Goal: Task Accomplishment & Management: Manage account settings

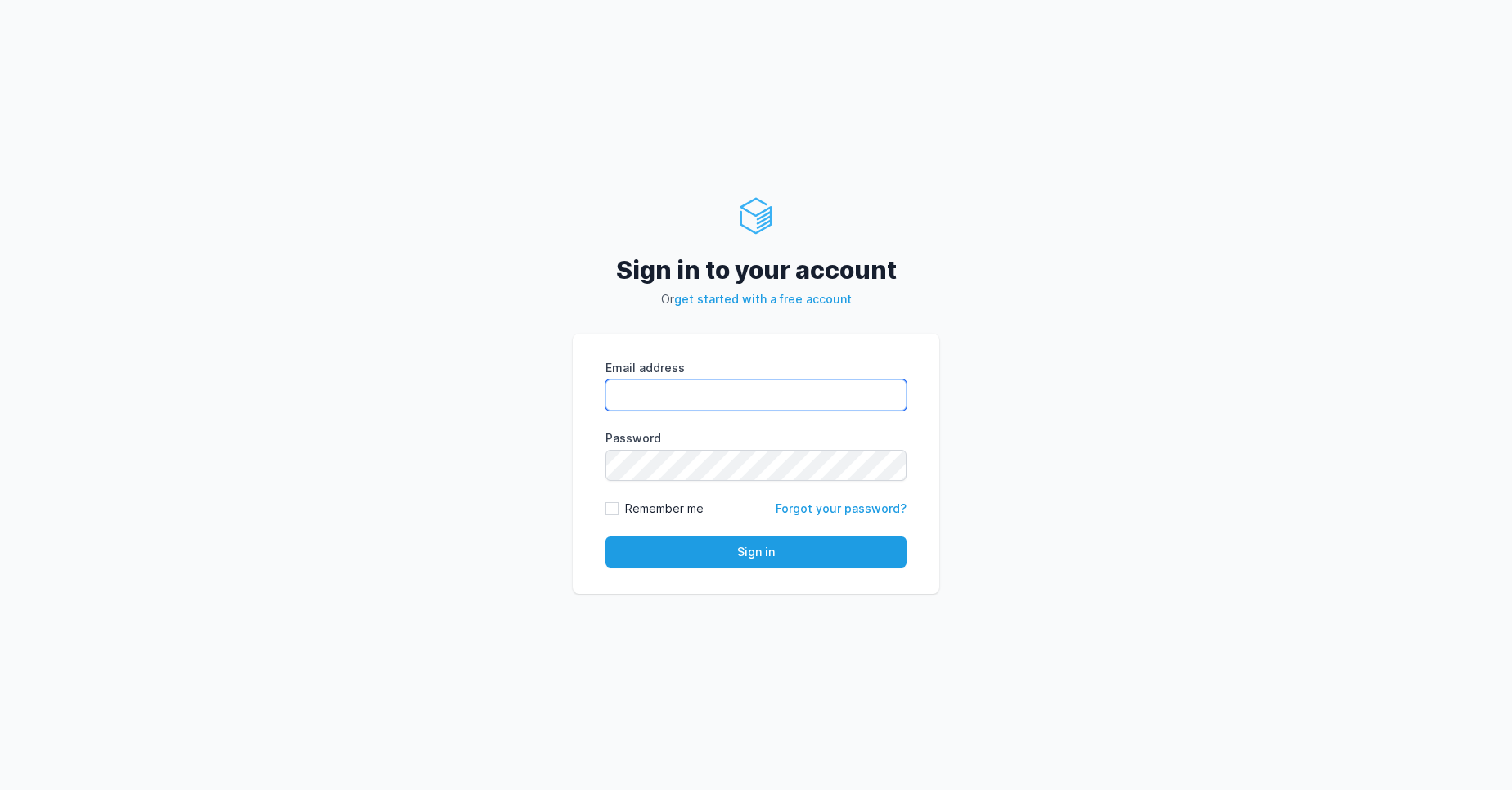
click at [673, 392] on input "Email address" at bounding box center [756, 395] width 301 height 31
type input "vijendar.reddy@cdmx.in"
click at [1038, 344] on div "Sign in to your account Or get started with a free account Email address vijend…" at bounding box center [756, 395] width 1512 height 790
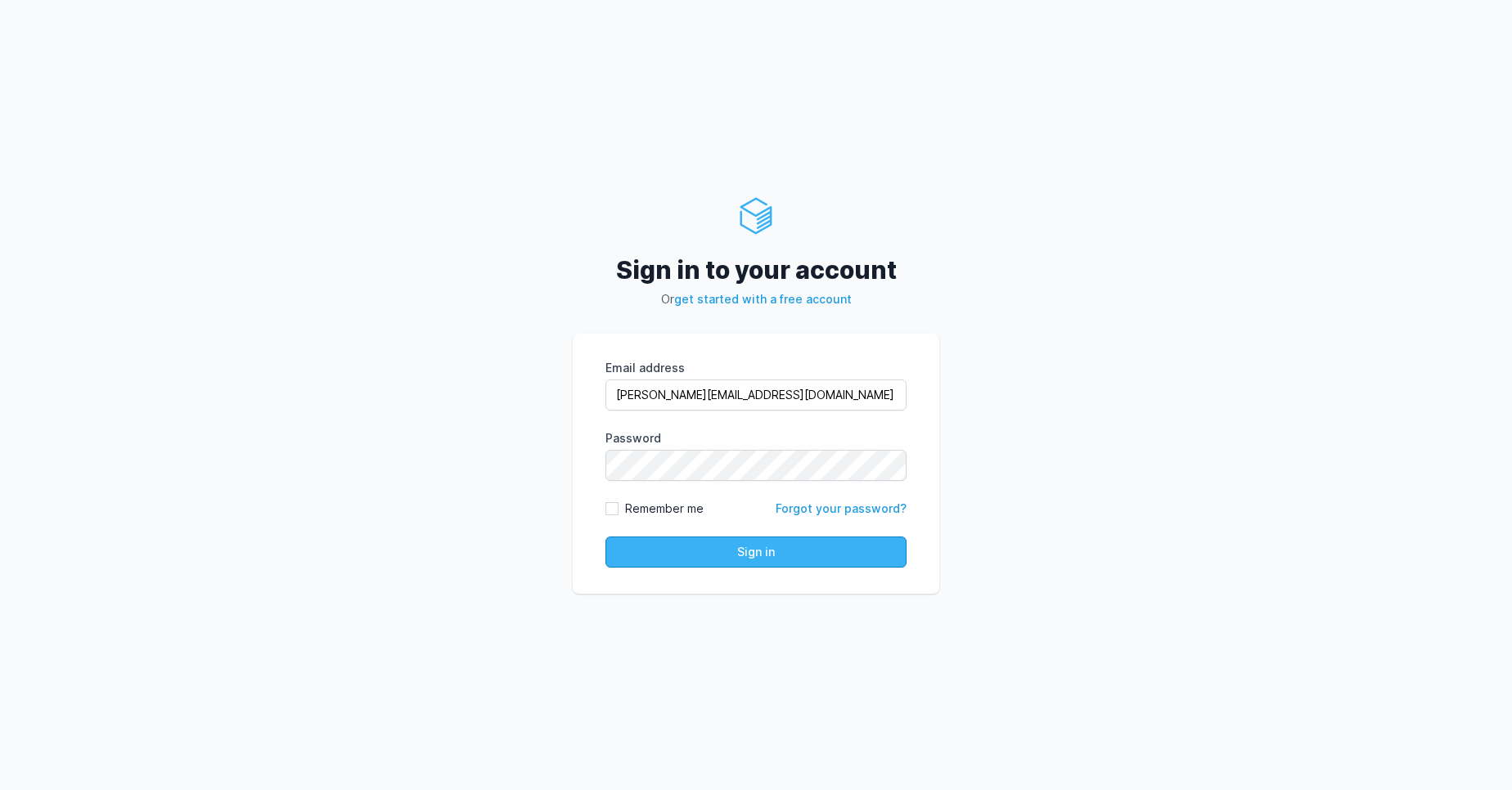
click at [688, 542] on button "Sign in" at bounding box center [756, 552] width 301 height 31
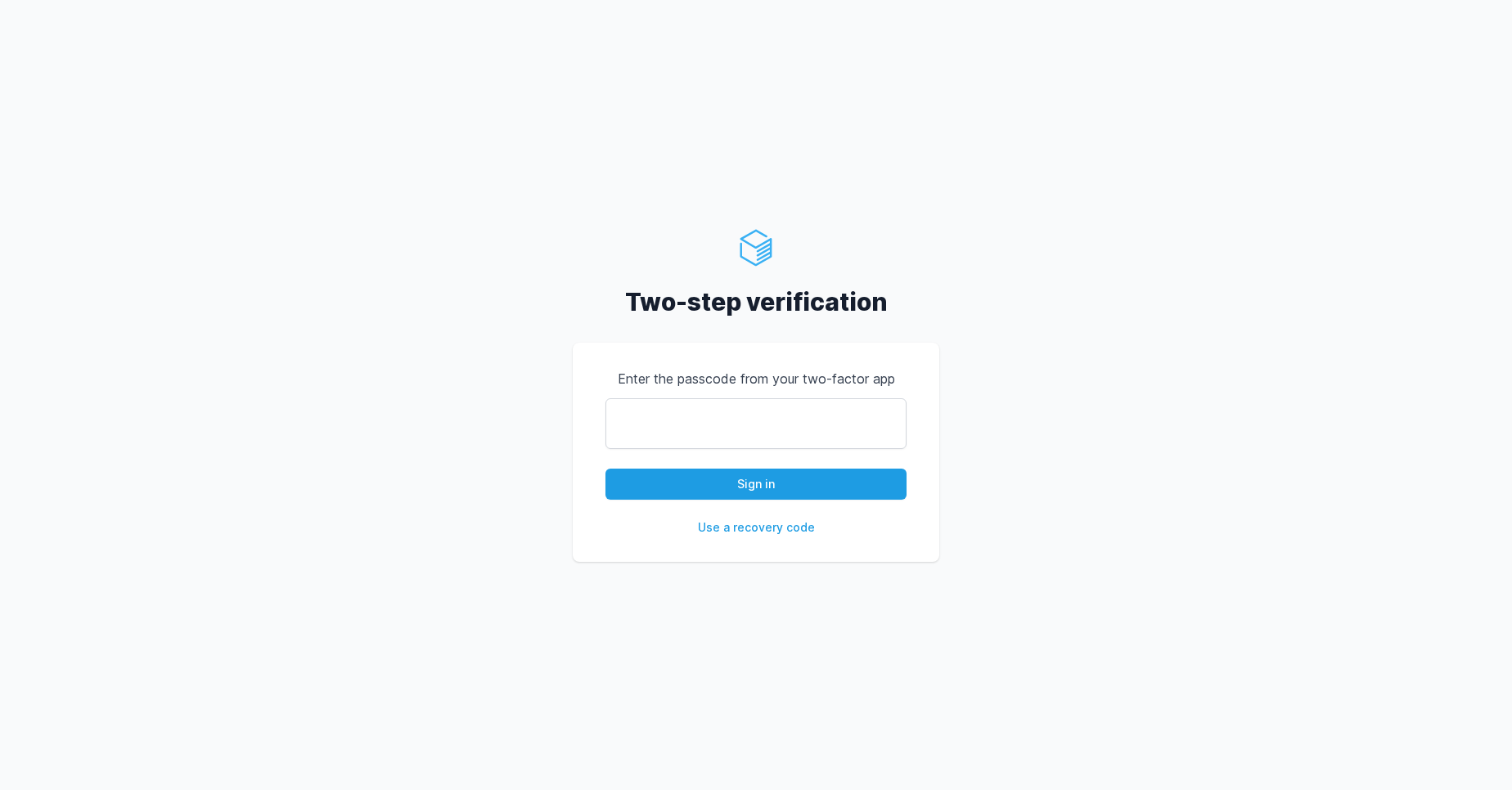
click at [663, 431] on input "text" at bounding box center [756, 423] width 301 height 51
type input "508706"
click at [713, 485] on button "Sign in" at bounding box center [756, 484] width 301 height 31
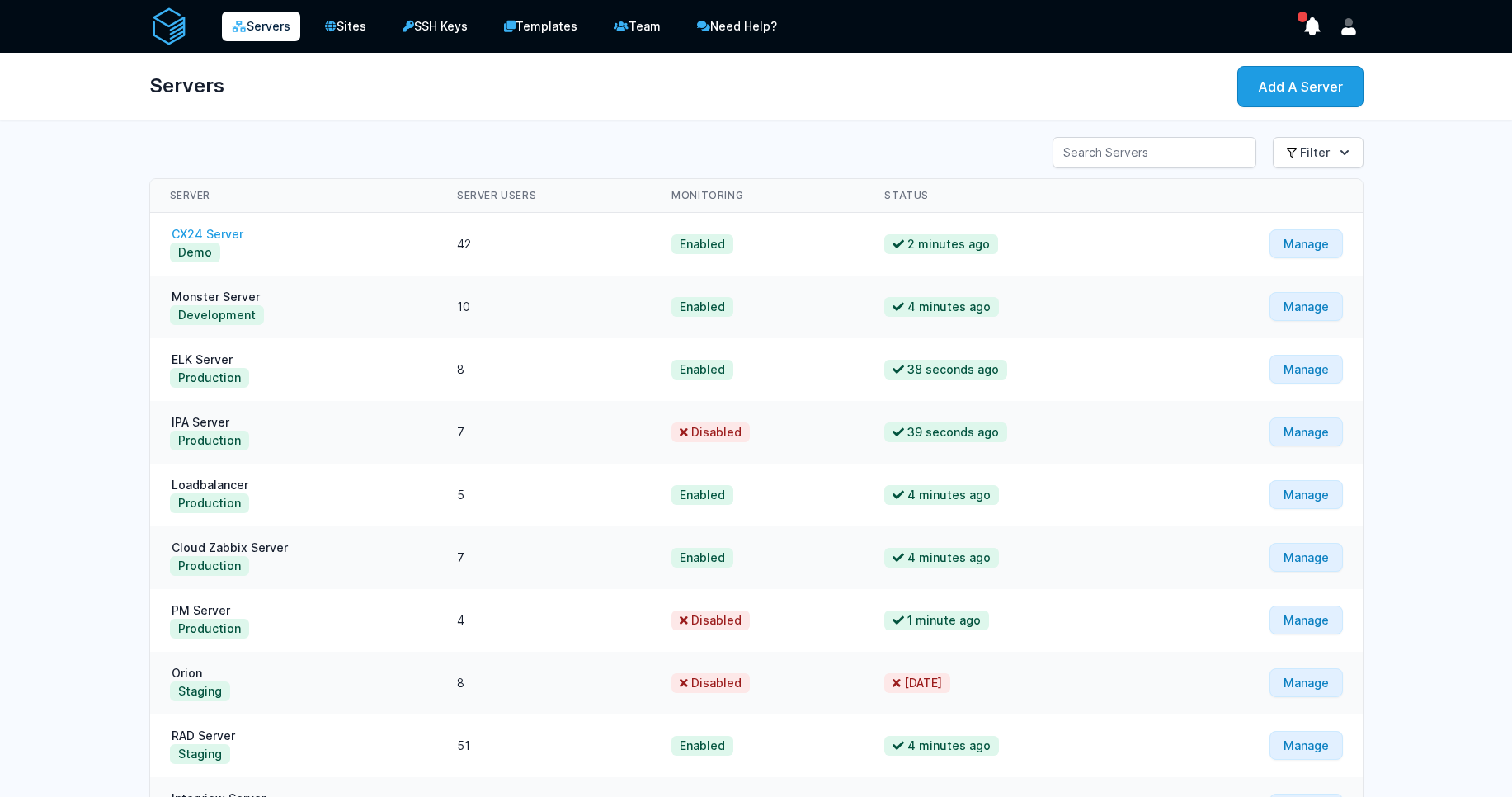
click at [190, 236] on link "CX24 Server" at bounding box center [207, 234] width 75 height 14
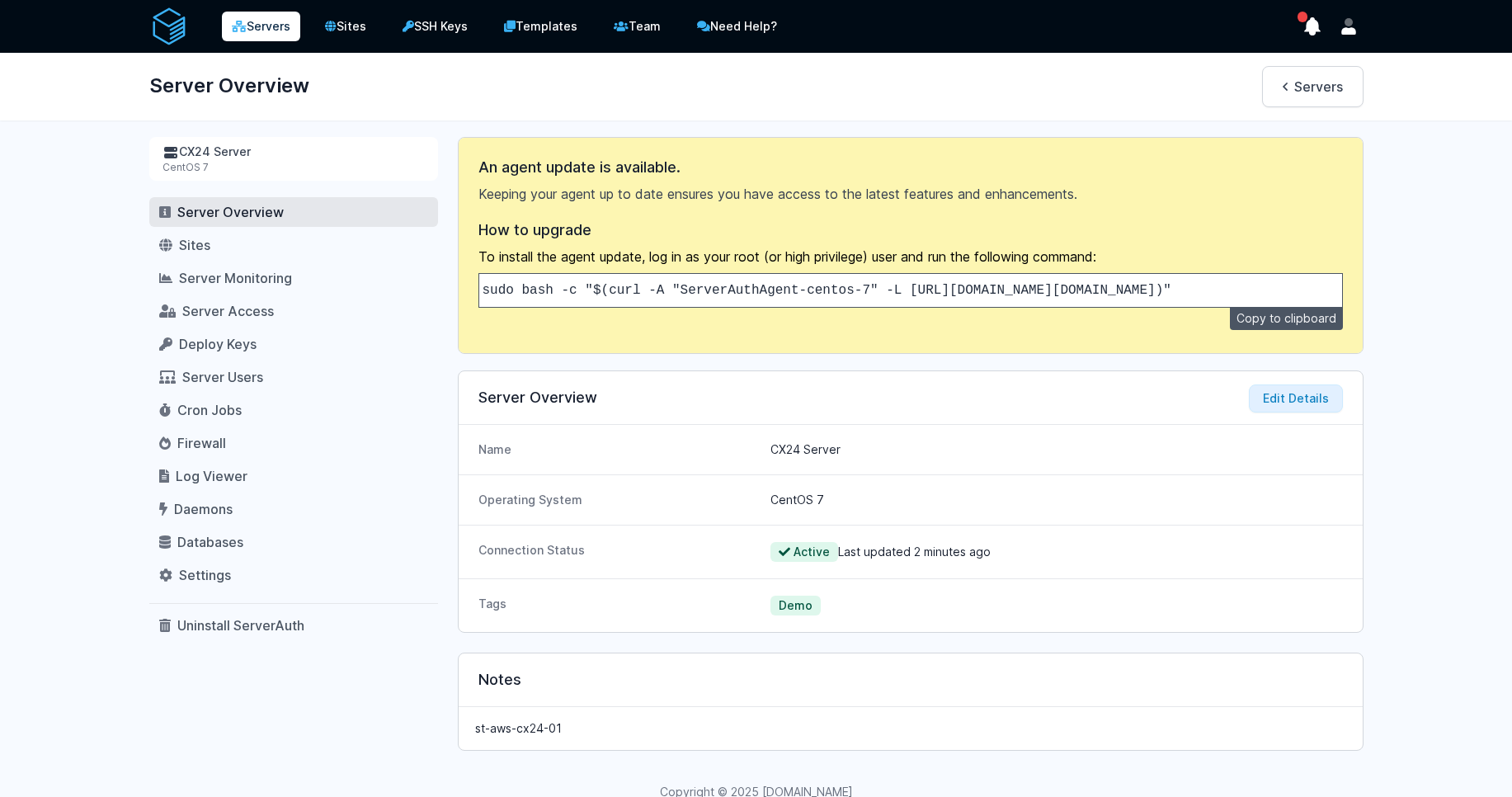
scroll to position [49, 0]
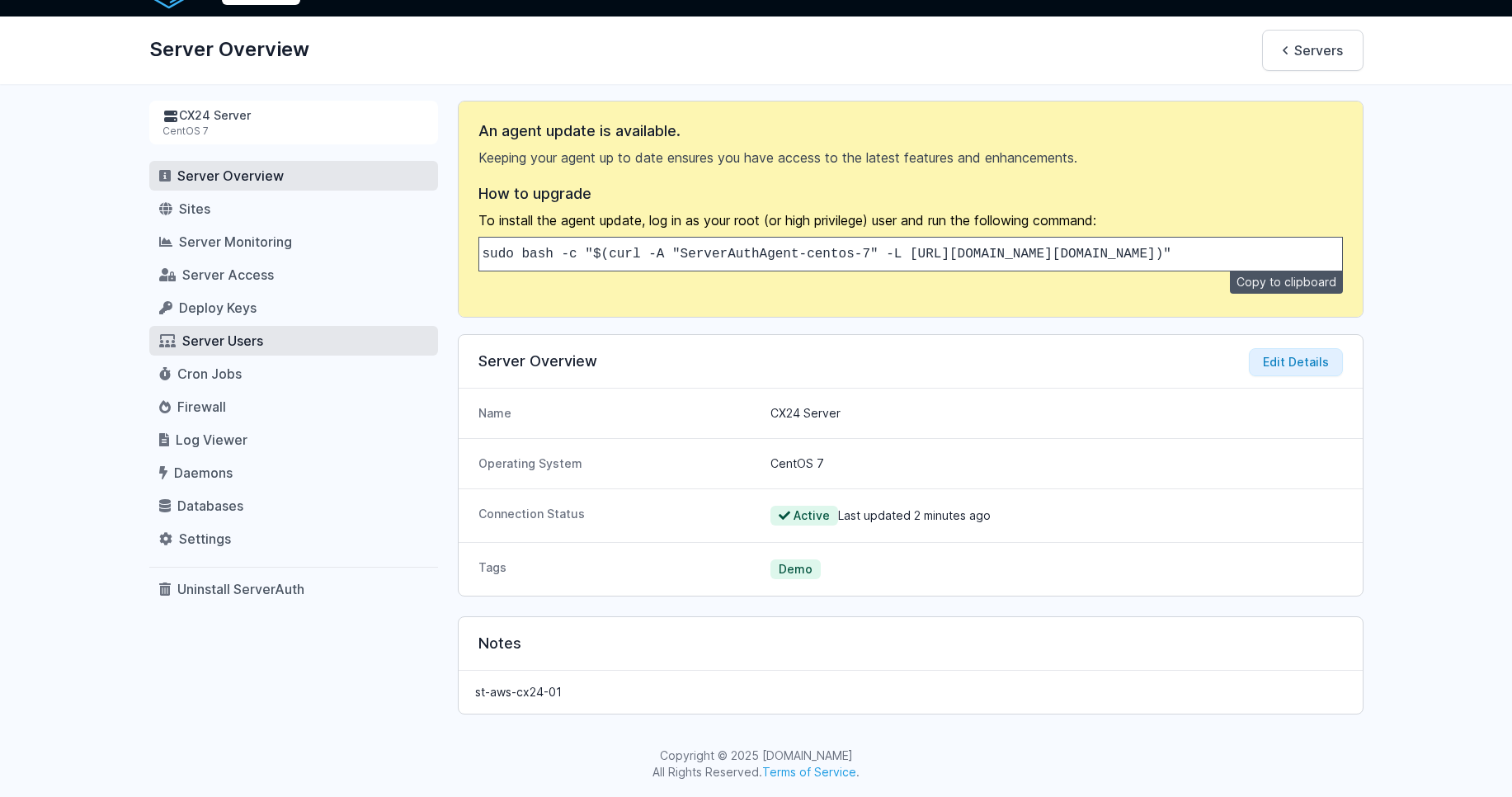
click at [228, 333] on span "Server Users" at bounding box center [222, 341] width 81 height 17
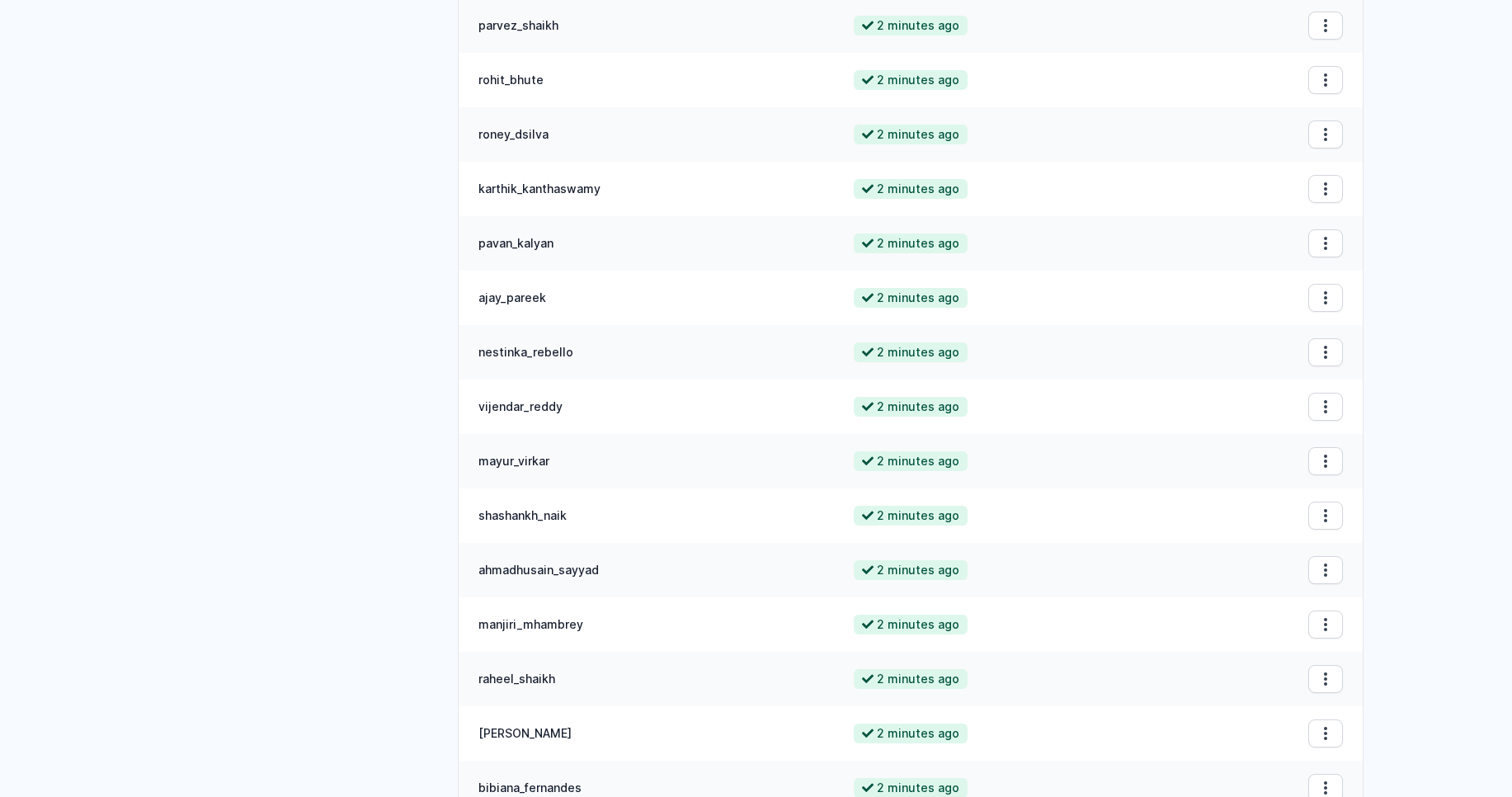
scroll to position [1979, 0]
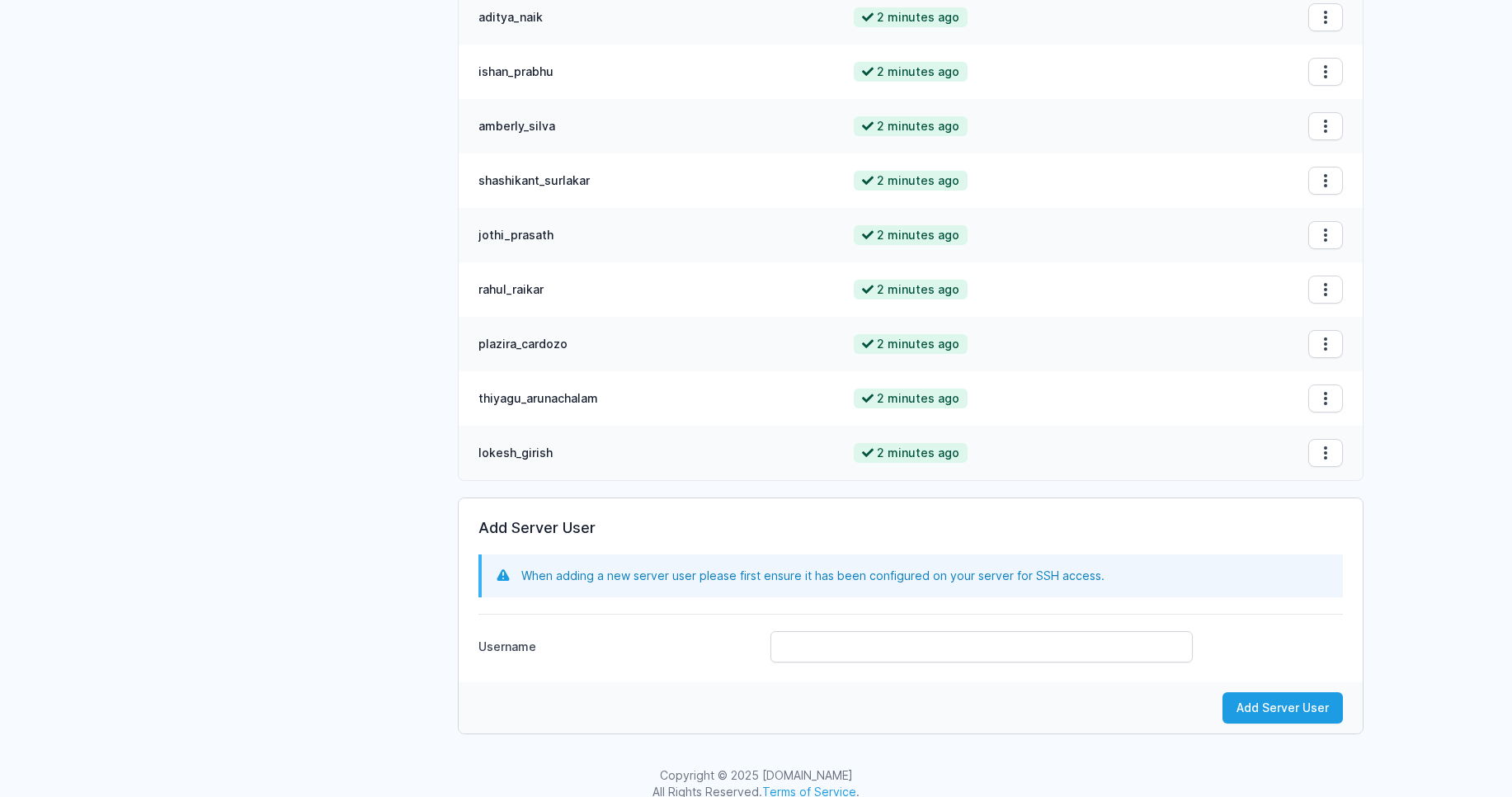
drag, startPoint x: 595, startPoint y: 402, endPoint x: 478, endPoint y: 401, distance: 117.0
click at [478, 401] on td "thiyagu_arunachalam" at bounding box center [646, 398] width 375 height 55
copy td "thiyagu_arunachalam"
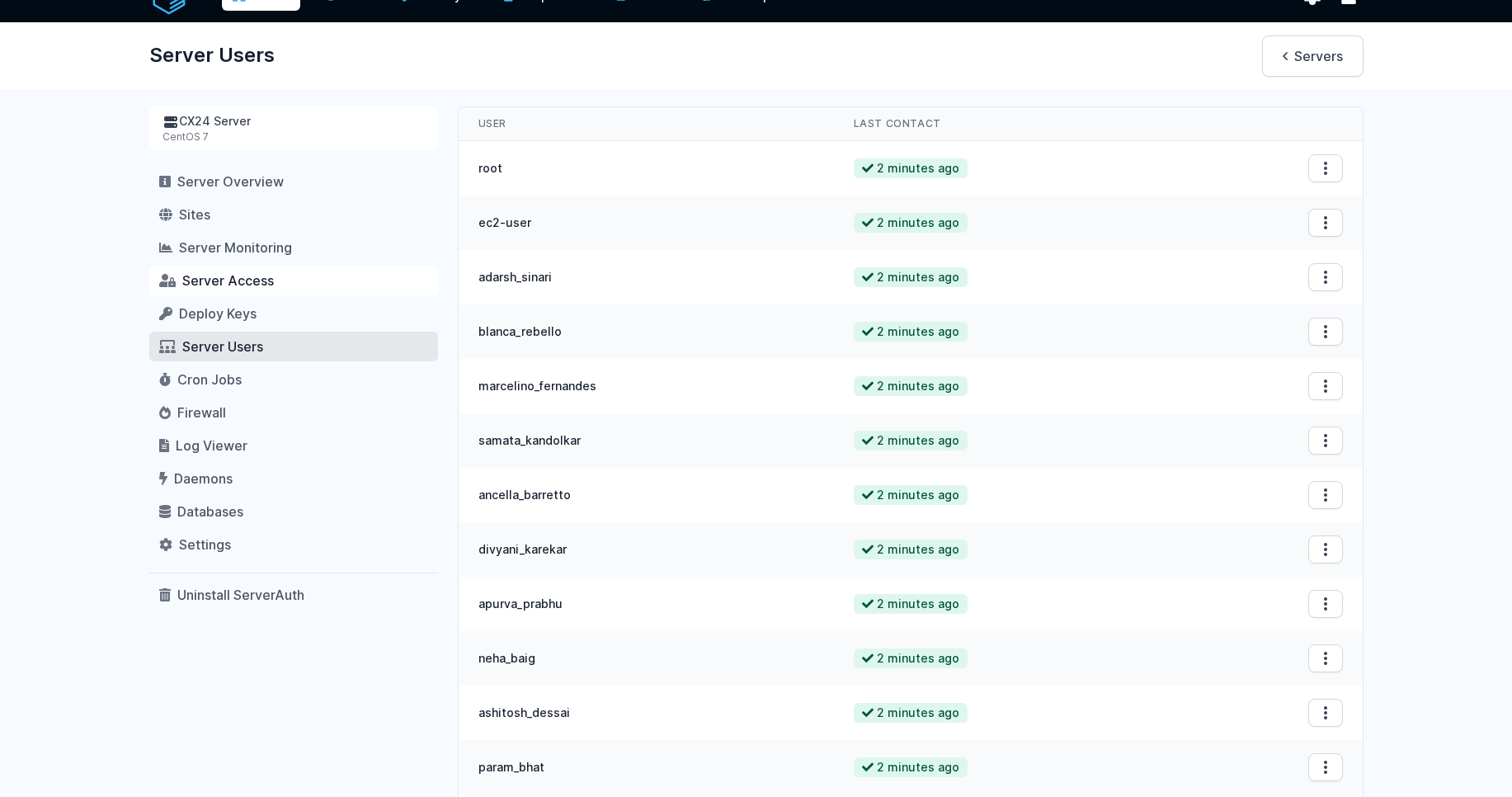
scroll to position [0, 0]
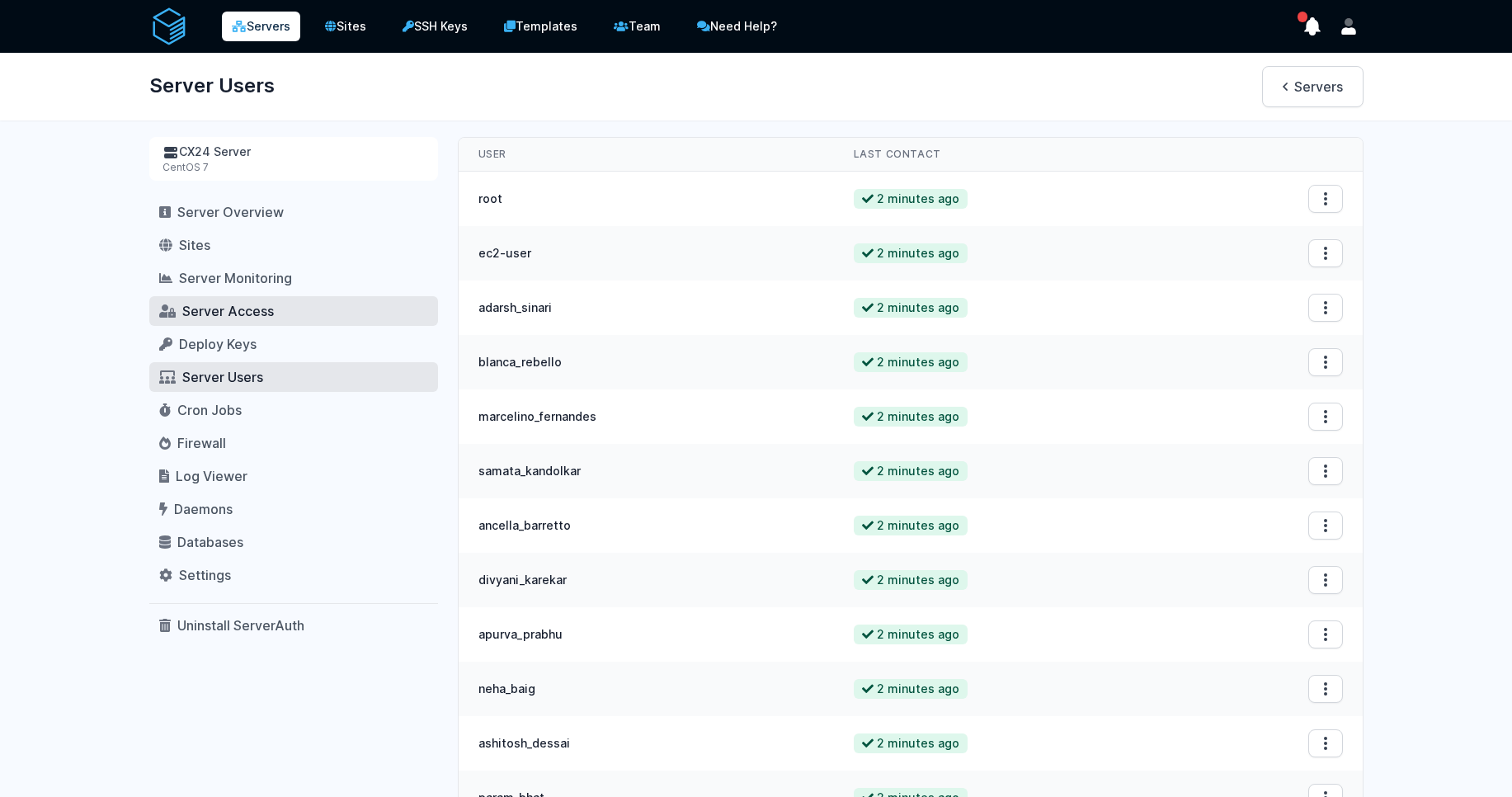
click at [230, 312] on span "Server Access" at bounding box center [228, 311] width 92 height 17
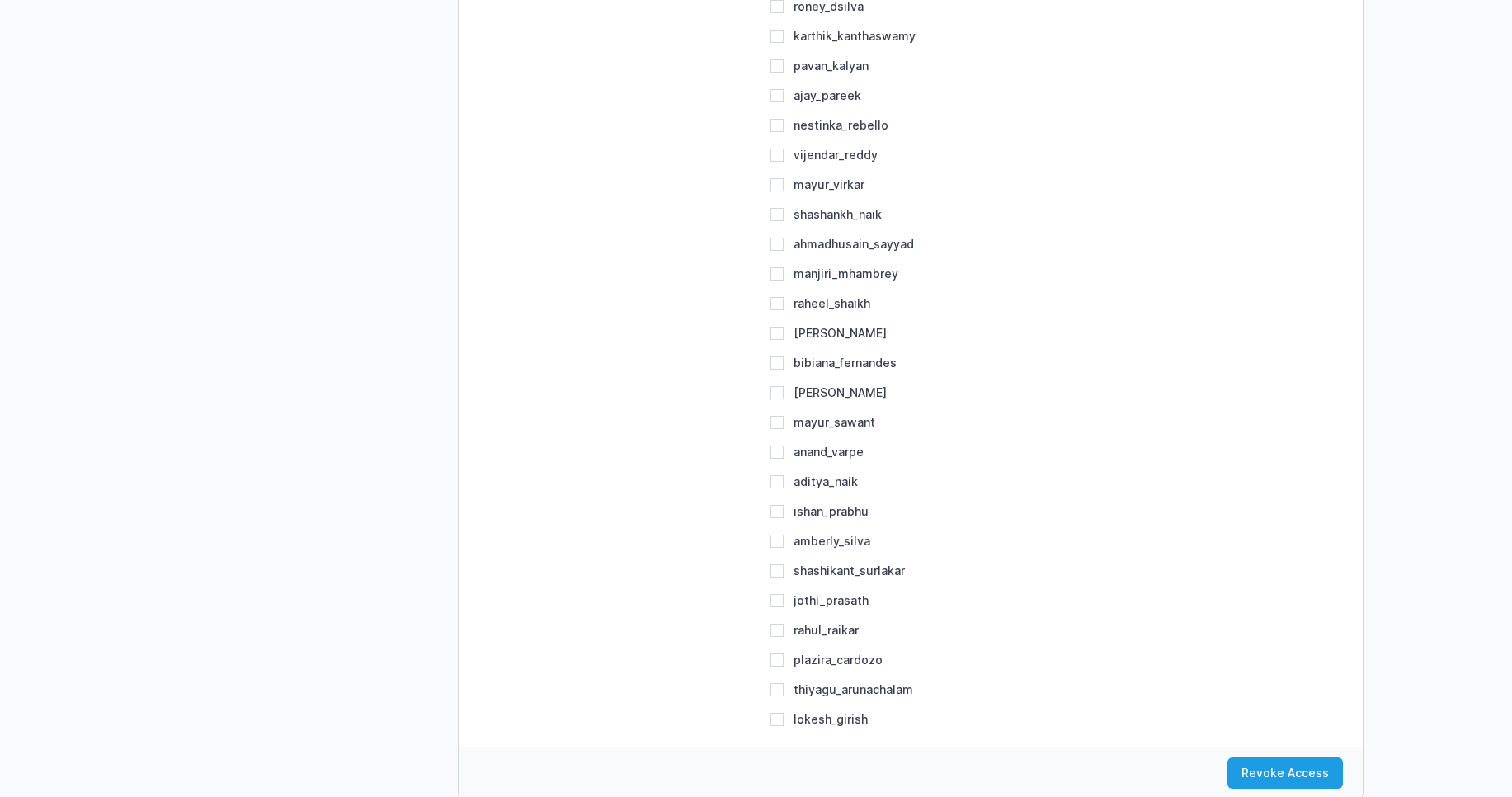
scroll to position [5540, 0]
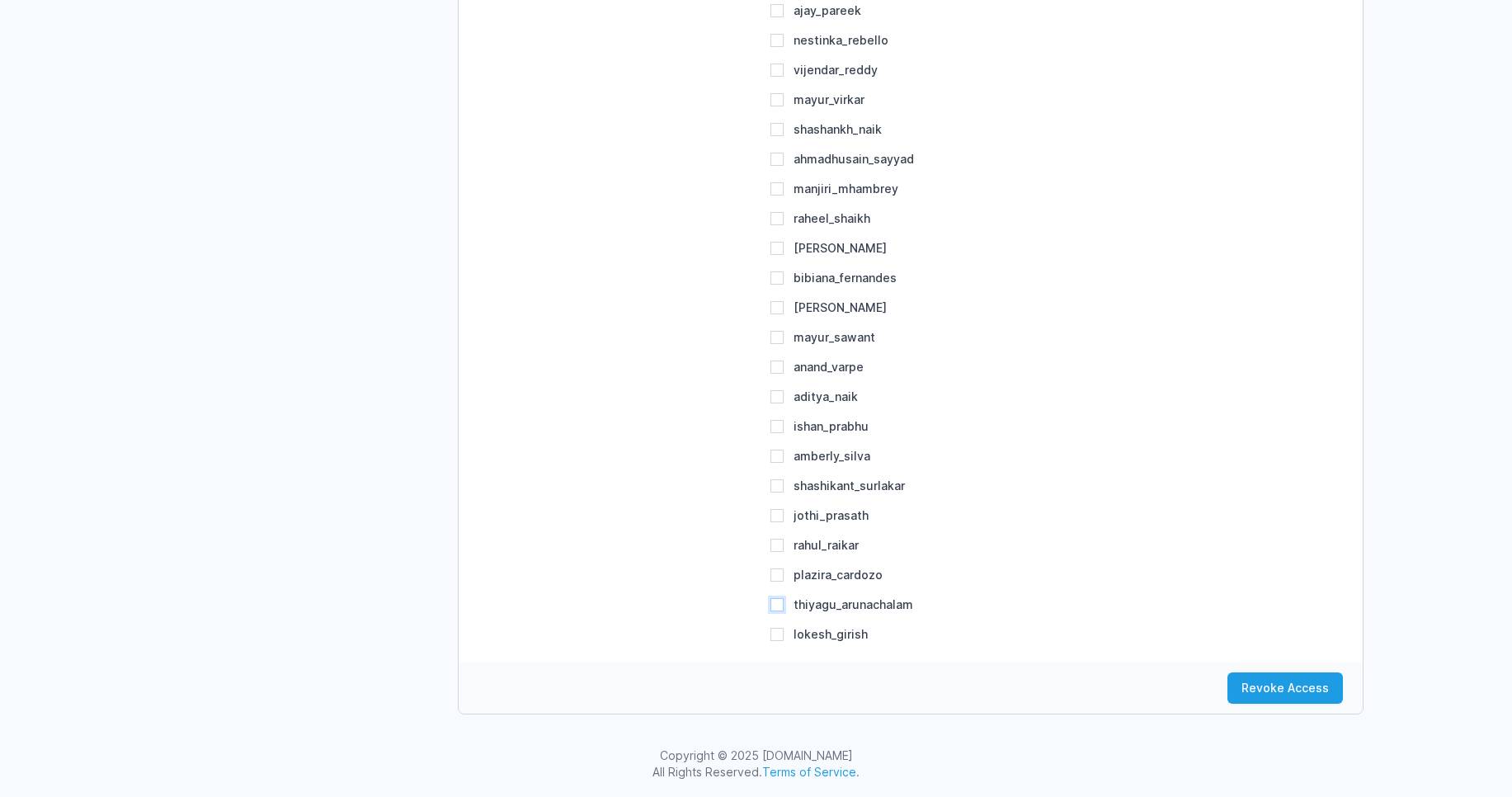
click at [780, 604] on input "thiyagu_arunachalam" at bounding box center [777, 605] width 13 height 13
checkbox input "true"
click at [1292, 685] on button "Revoke Access" at bounding box center [1285, 689] width 116 height 32
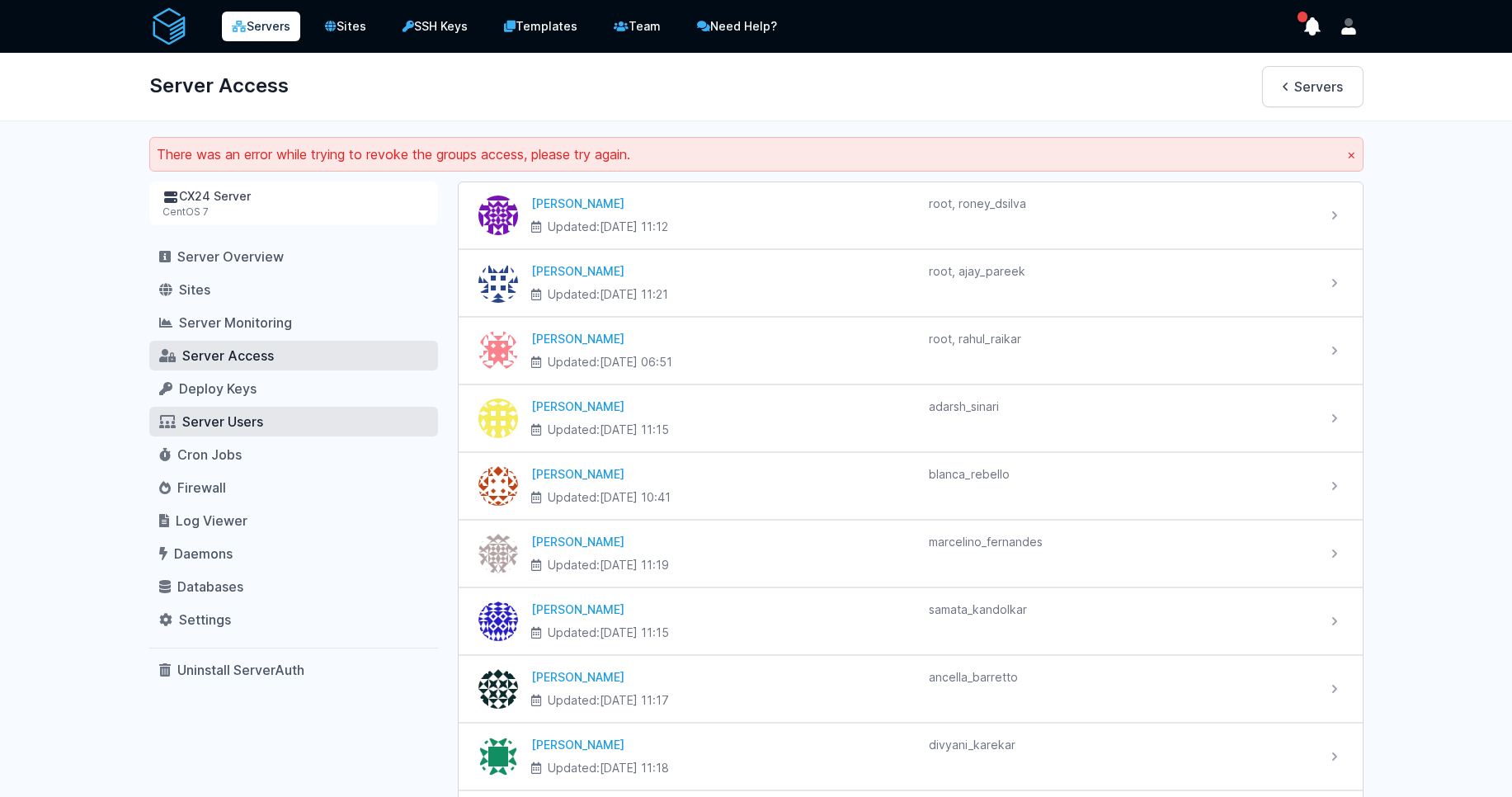
click at [229, 425] on span "Server Users" at bounding box center [222, 422] width 81 height 17
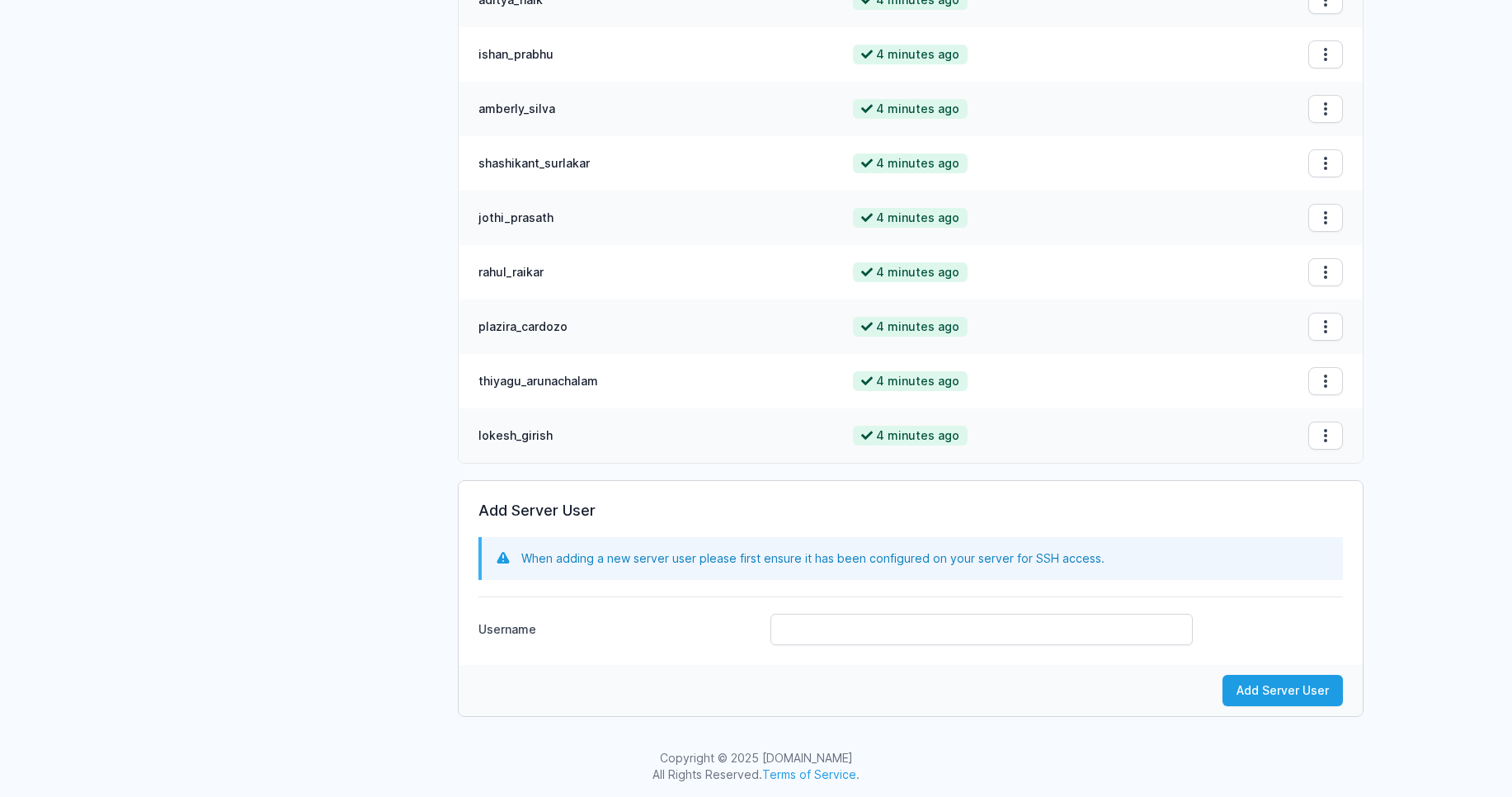
scroll to position [1999, 0]
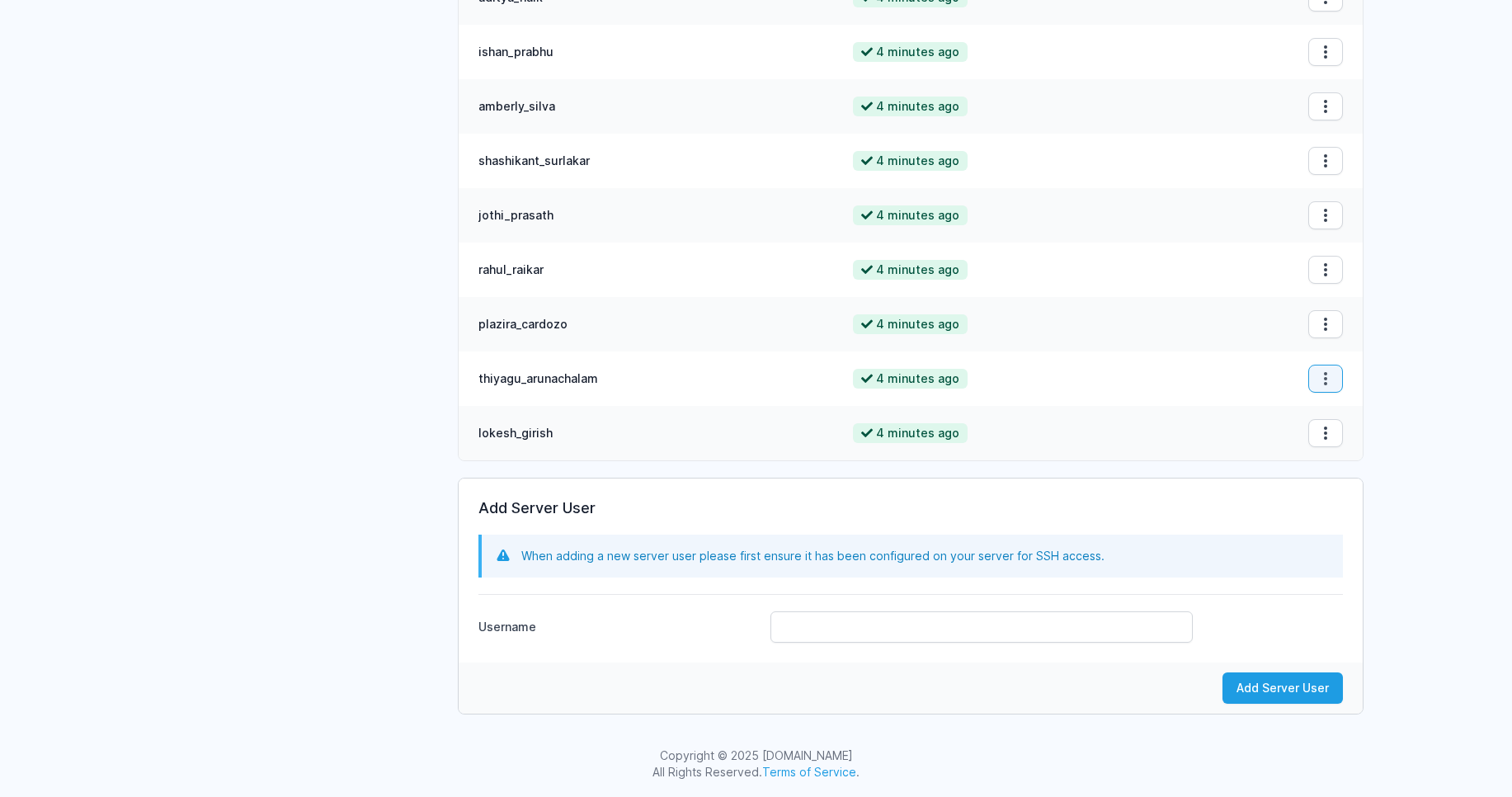
click at [1333, 373] on icon "button" at bounding box center [1326, 379] width 17 height 17
click at [1315, 413] on button "Remove User" at bounding box center [1311, 418] width 106 height 30
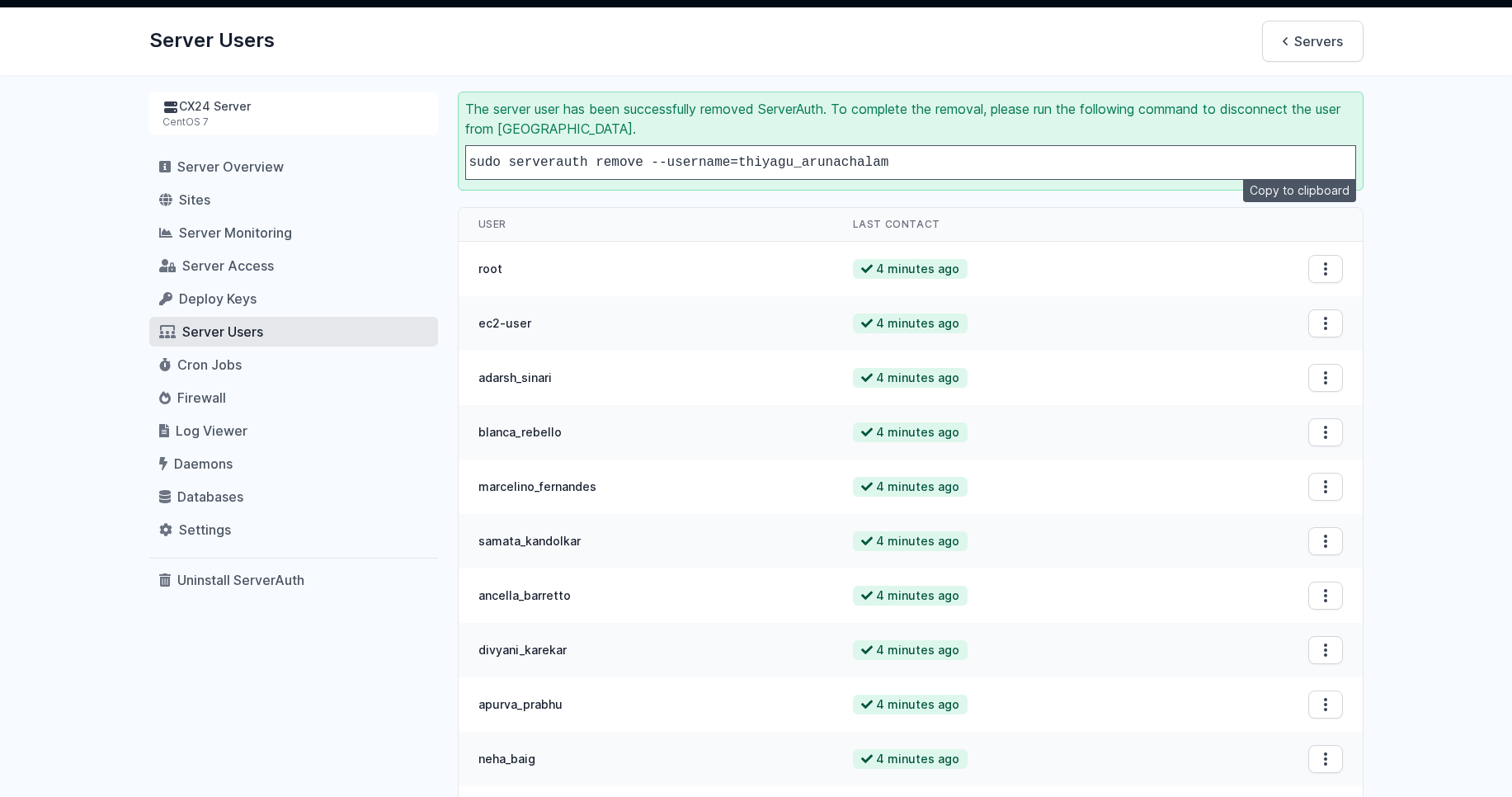
scroll to position [0, 0]
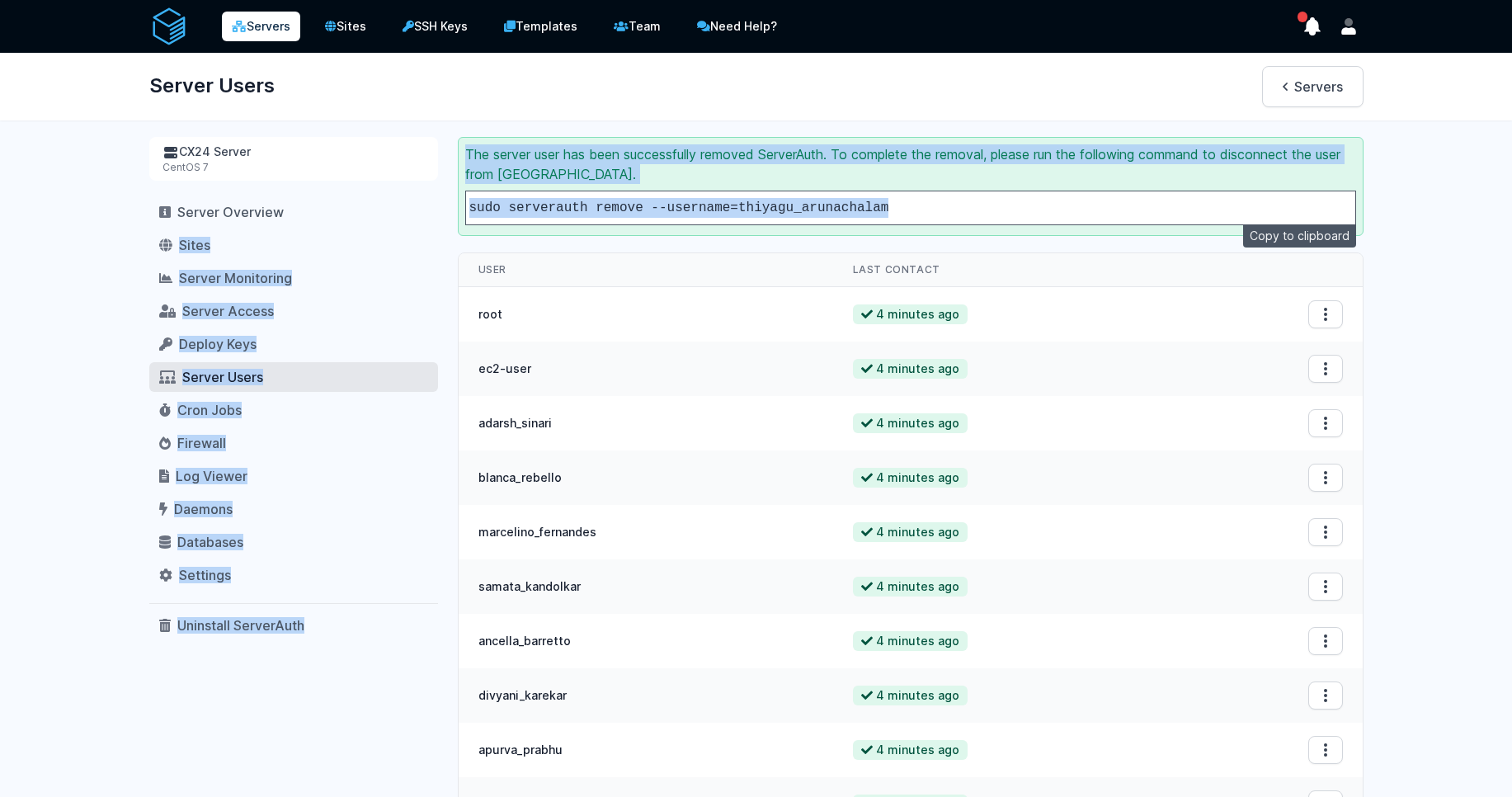
drag, startPoint x: 931, startPoint y: 202, endPoint x: 439, endPoint y: 207, distance: 492.0
click at [852, 208] on code "sudo serverauth remove --username=thiyagu_arunachalam" at bounding box center [679, 208] width 420 height 15
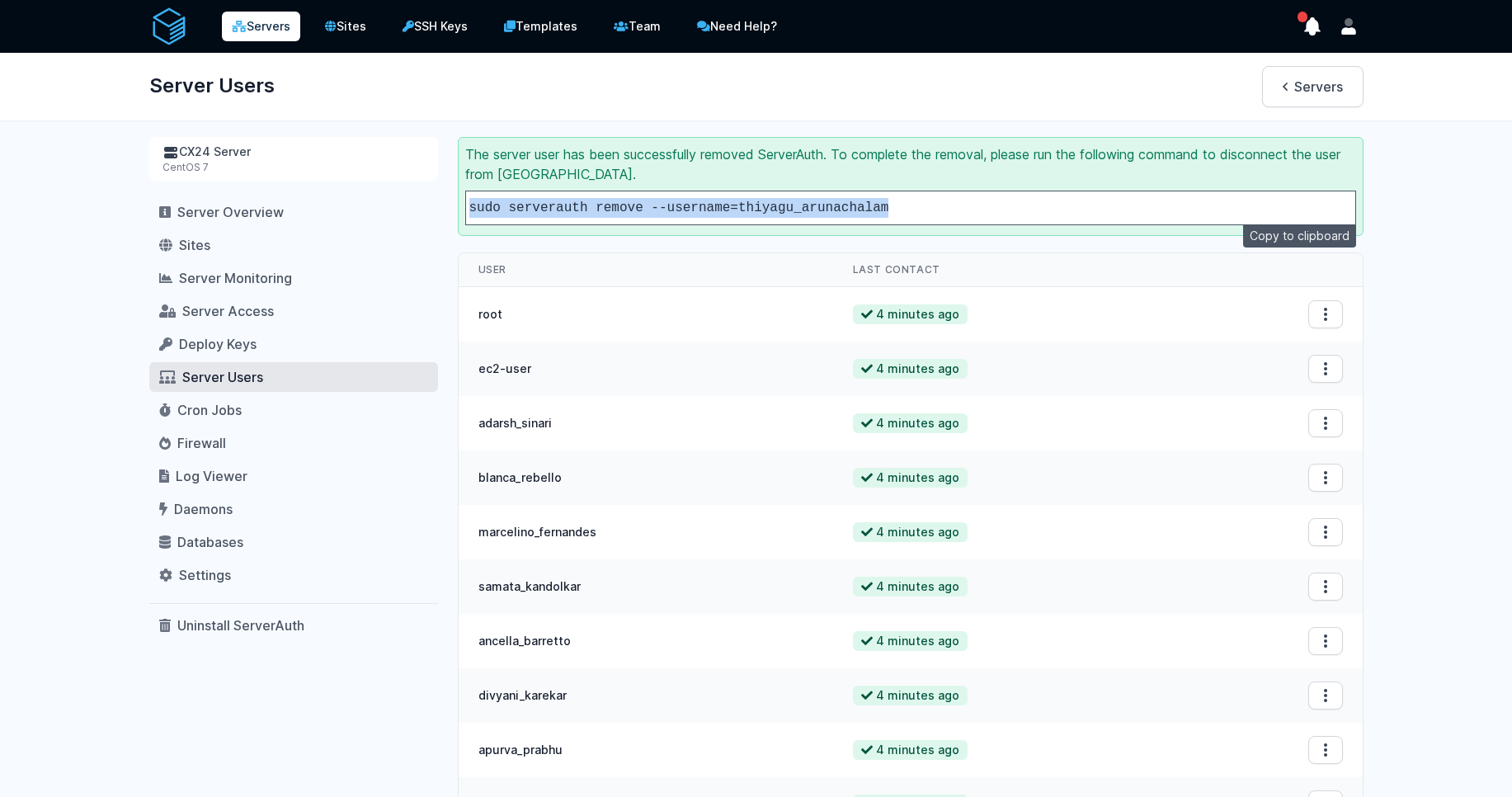
drag, startPoint x: 933, startPoint y: 205, endPoint x: 474, endPoint y: 197, distance: 459.1
click at [474, 197] on pre "sudo serverauth remove --username=thiyagu_arunachalam" at bounding box center [911, 208] width 891 height 34
copy code "sudo serverauth remove --username=thiyagu_arunachalam"
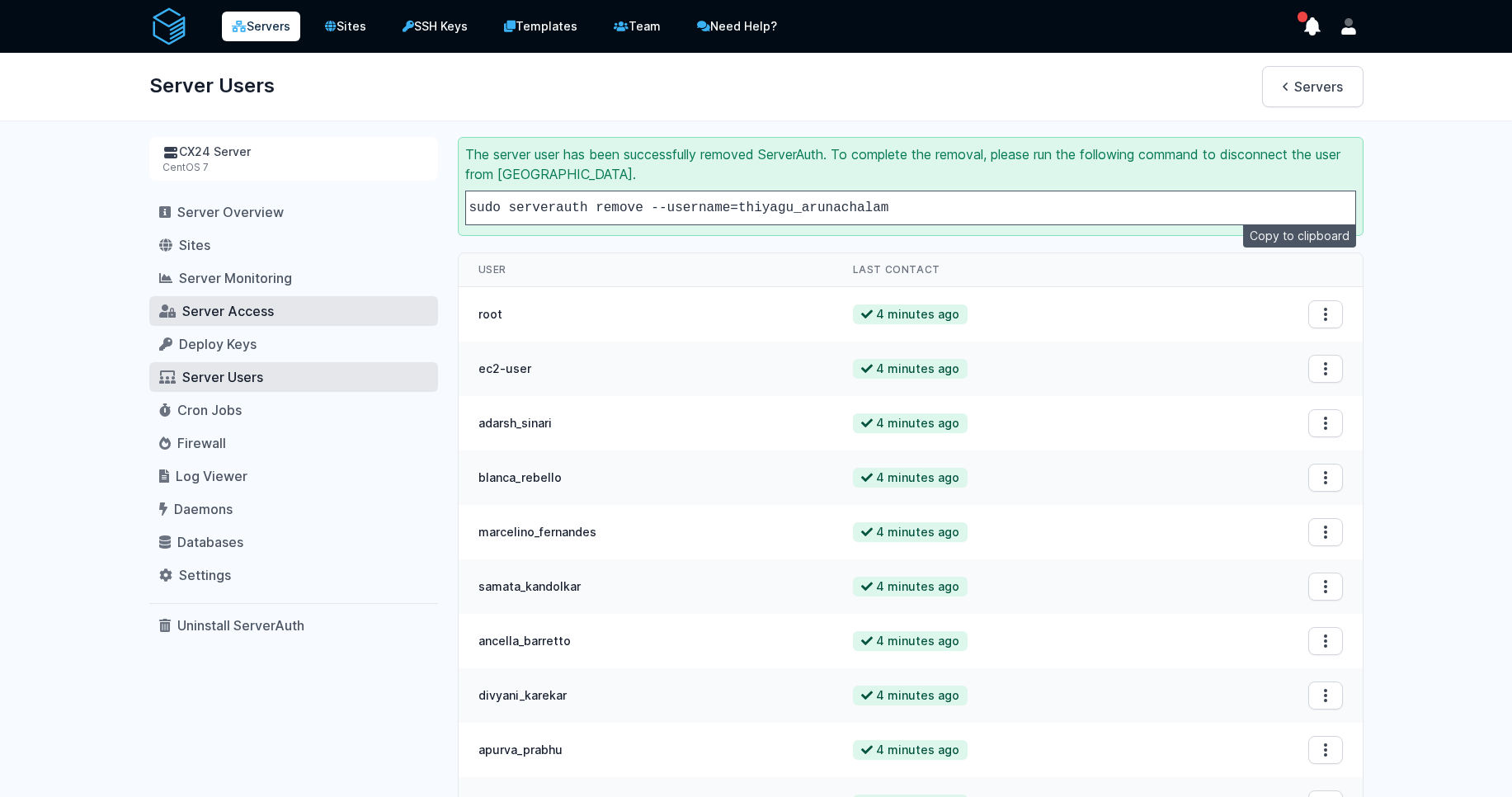
click at [238, 314] on span "Server Access" at bounding box center [228, 311] width 92 height 17
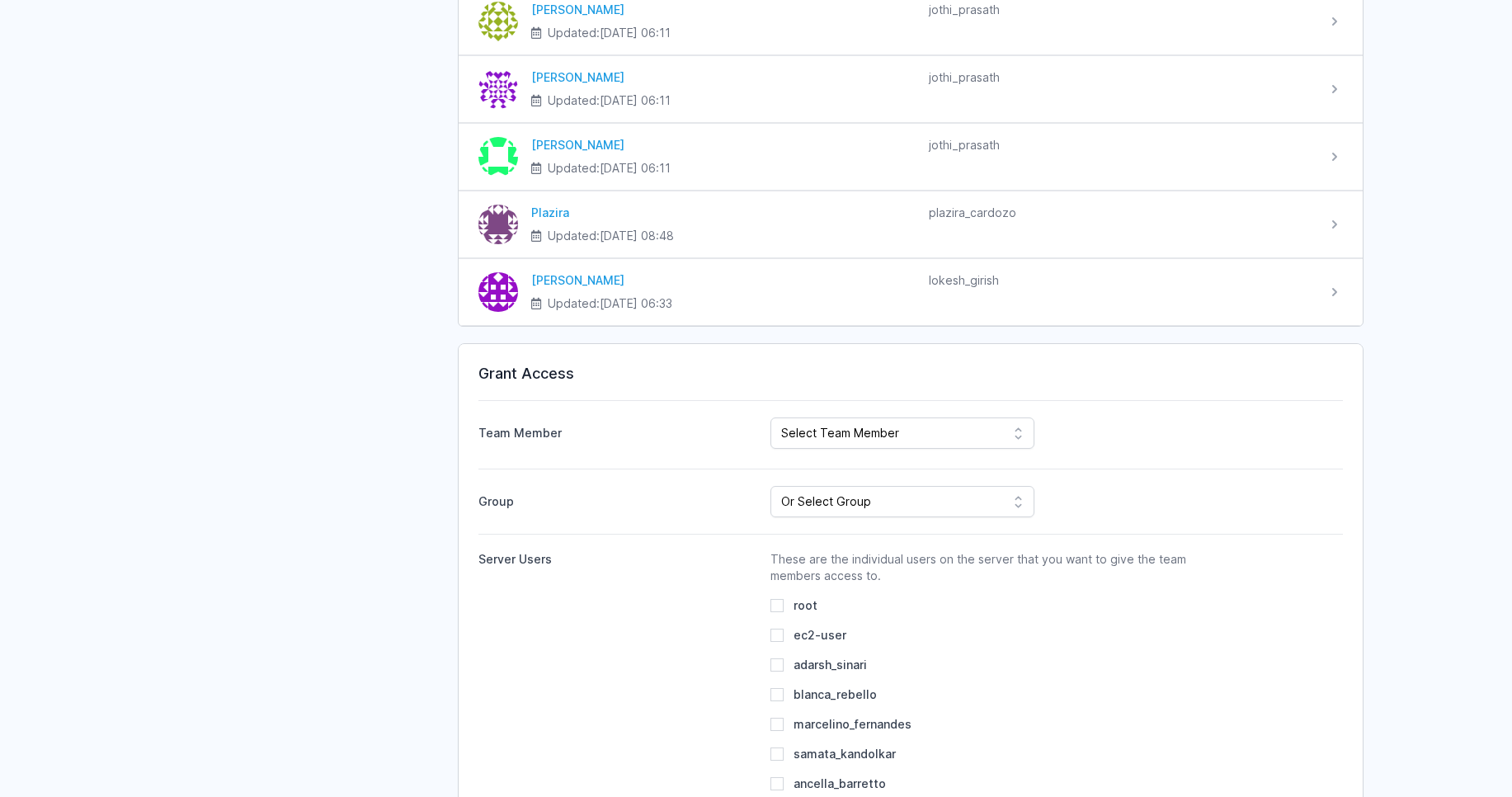
scroll to position [2377, 0]
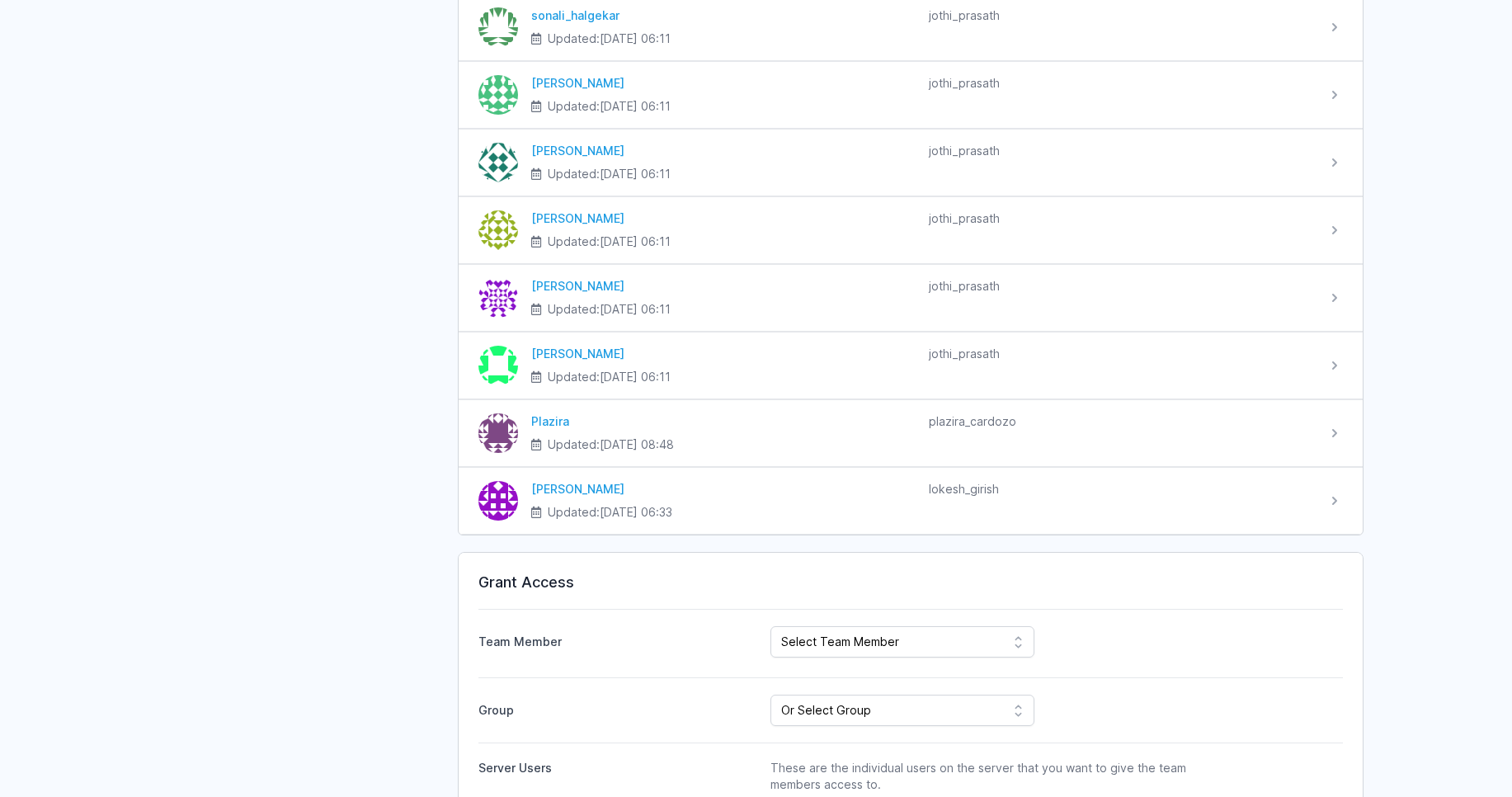
click at [1425, 184] on div "Servers Sites SSH Keys Templates Team Need Help?" at bounding box center [756, 727] width 1512 height 6210
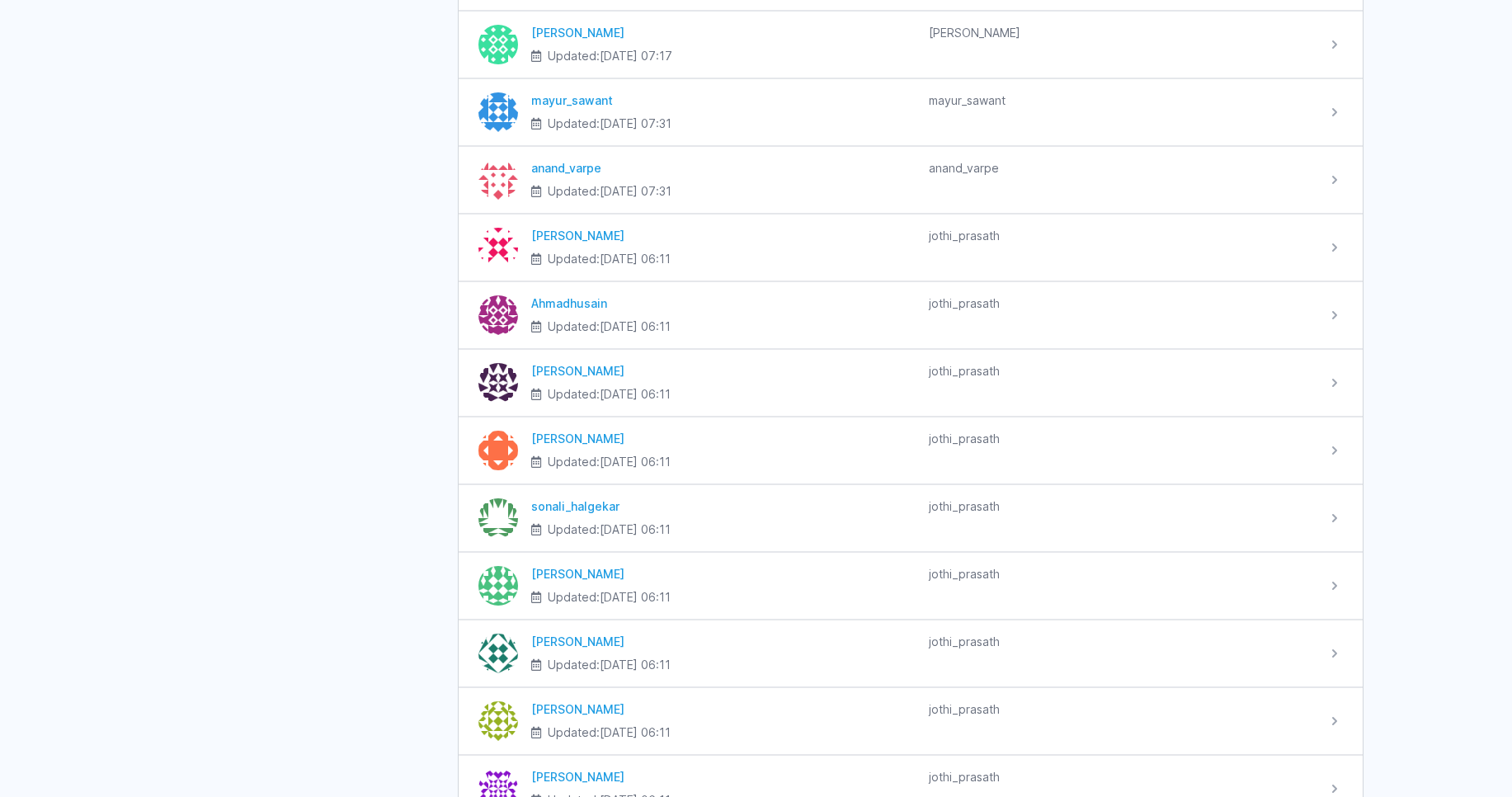
scroll to position [1881, 0]
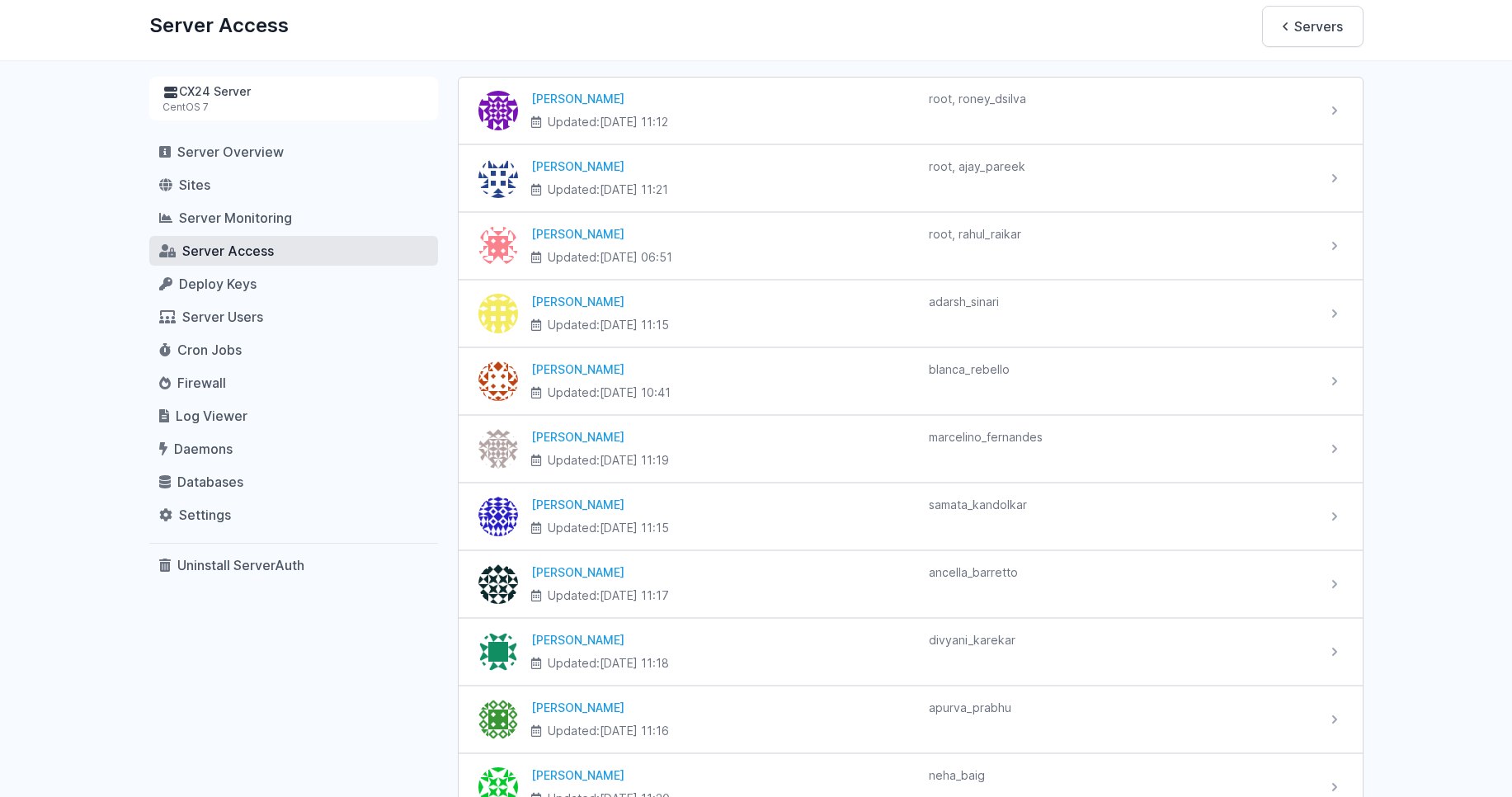
scroll to position [0, 0]
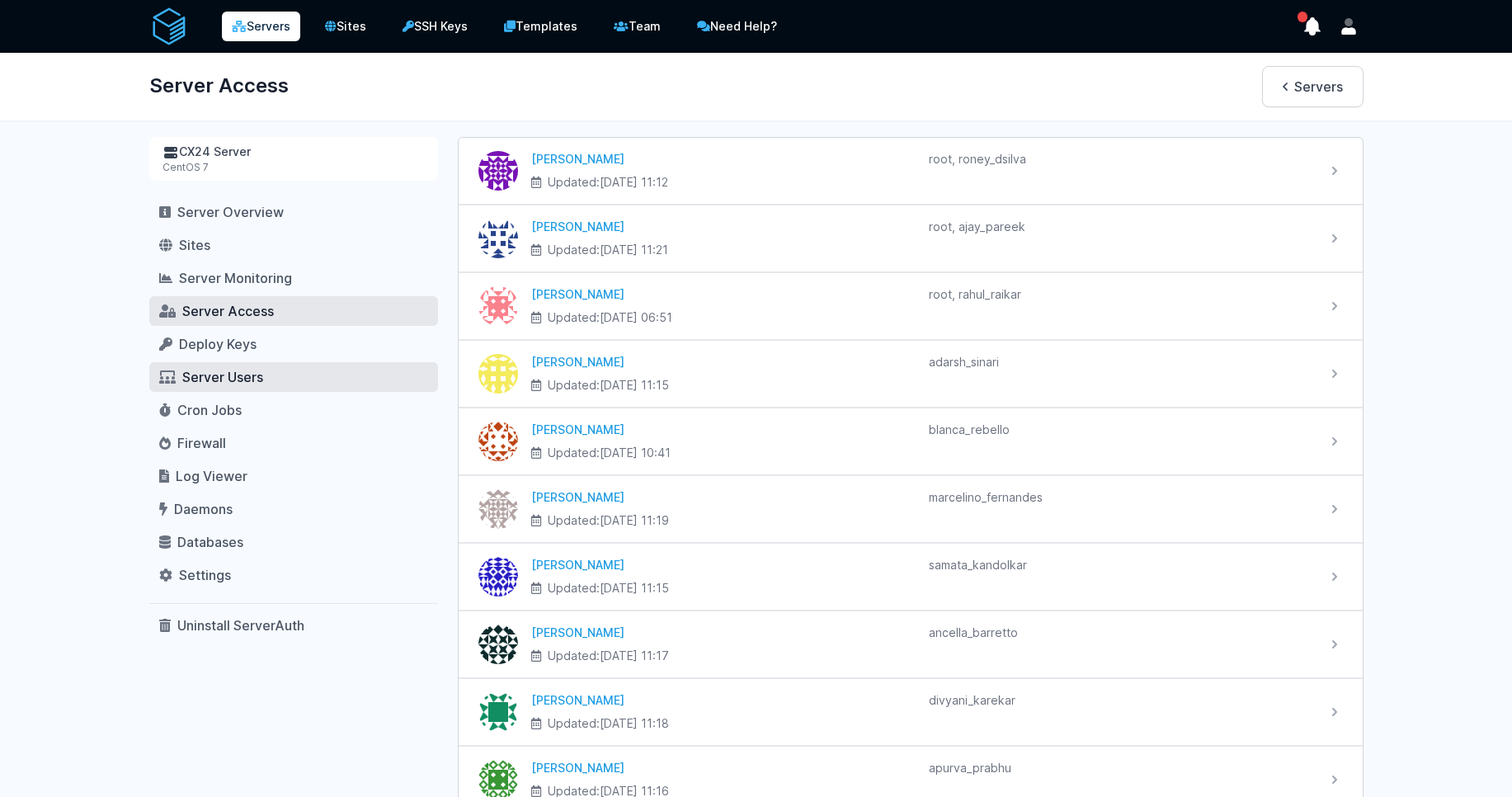
click at [234, 386] on span "Server Users" at bounding box center [222, 377] width 81 height 17
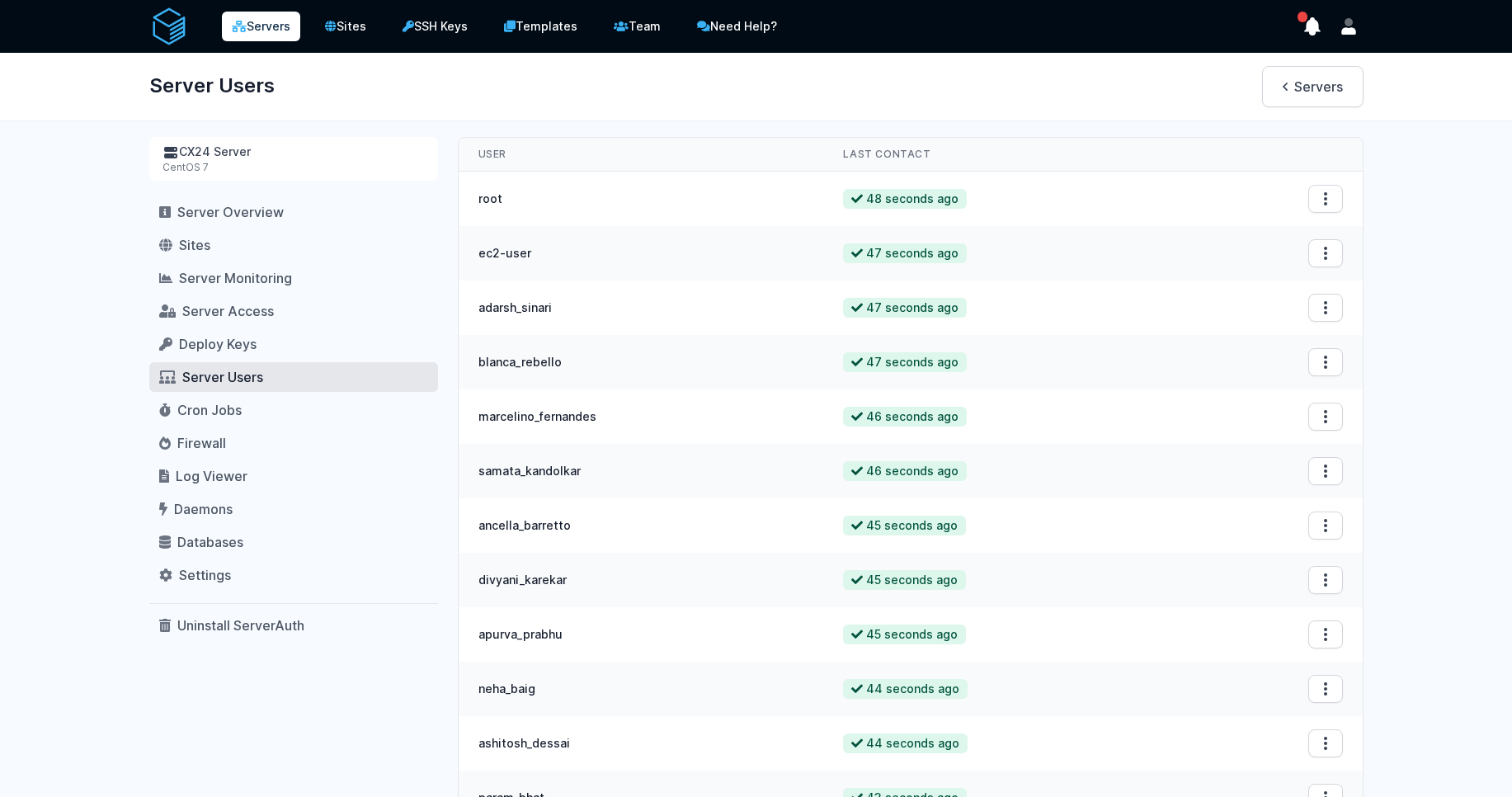
click at [279, 23] on link "Servers" at bounding box center [261, 26] width 79 height 30
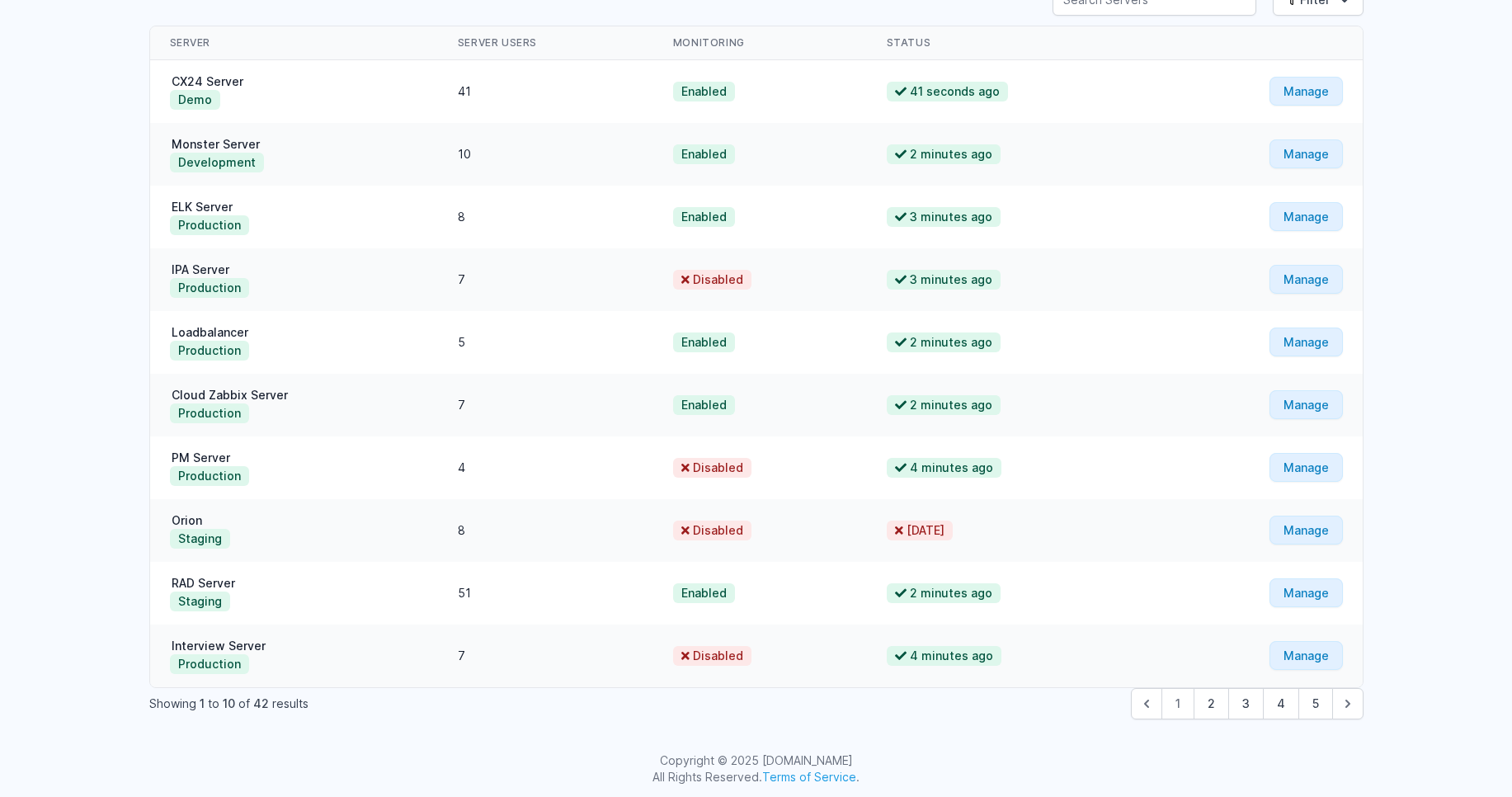
scroll to position [158, 0]
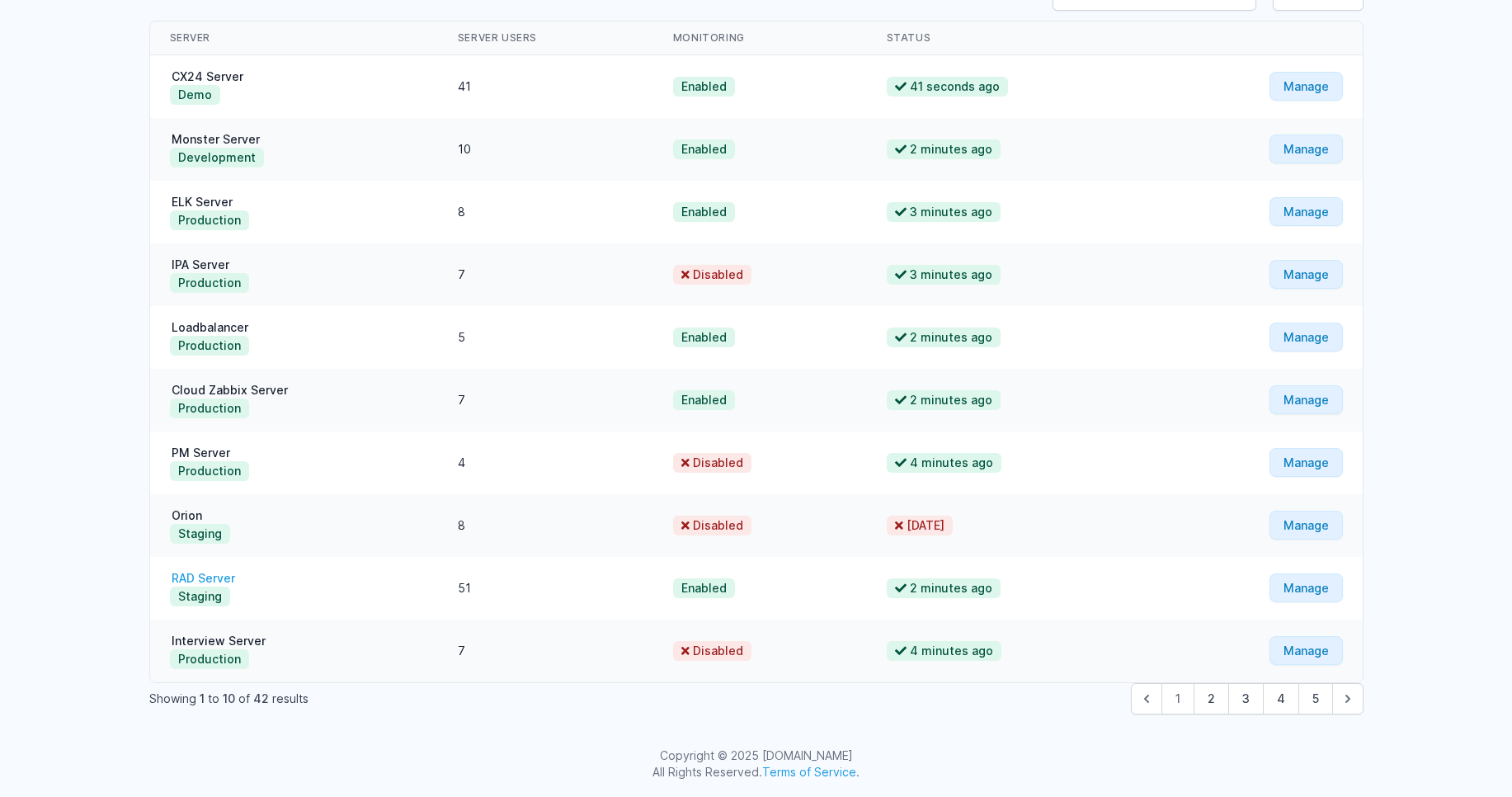
click at [204, 584] on link "RAD Server" at bounding box center [203, 577] width 67 height 14
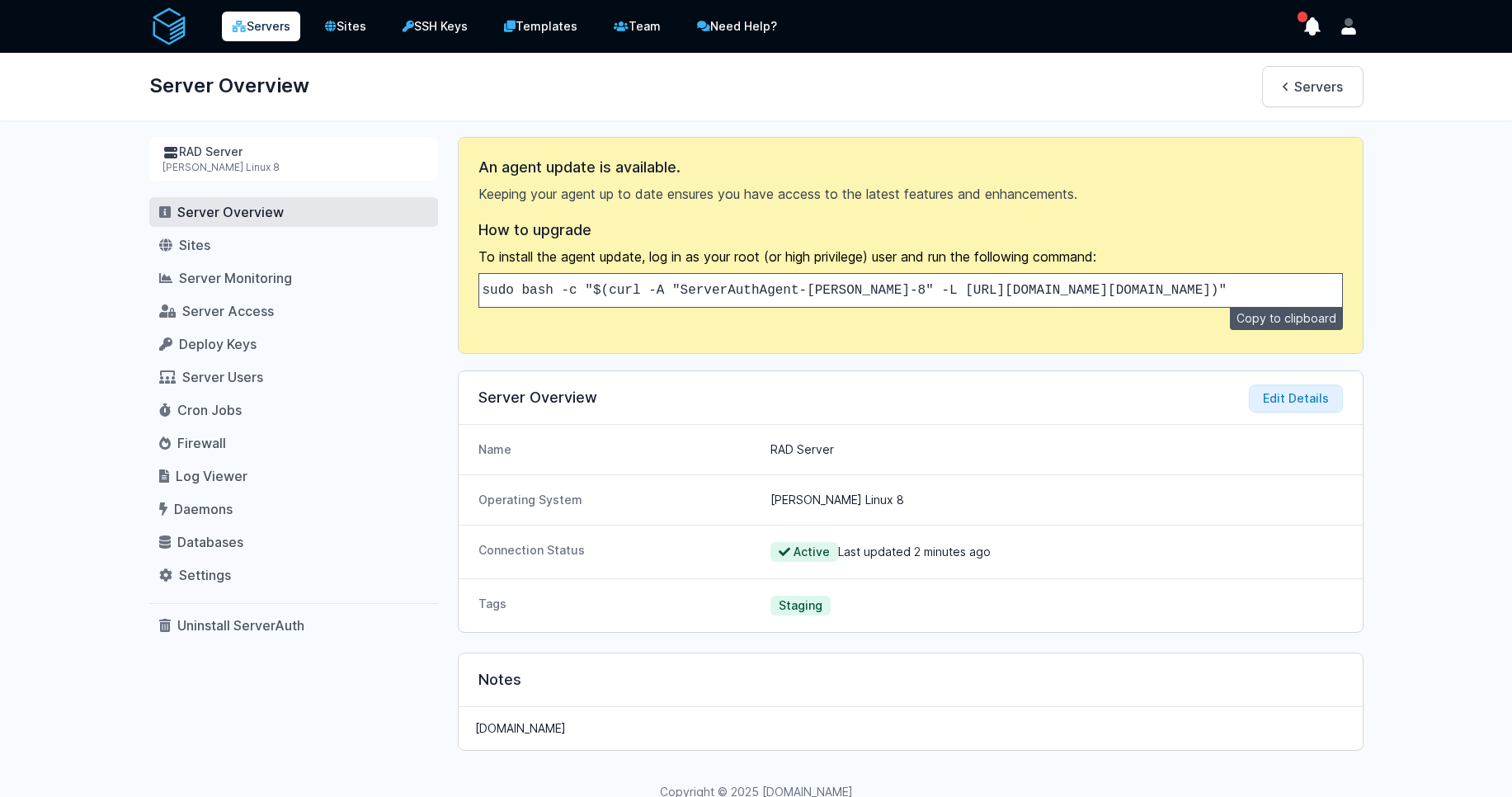
scroll to position [49, 0]
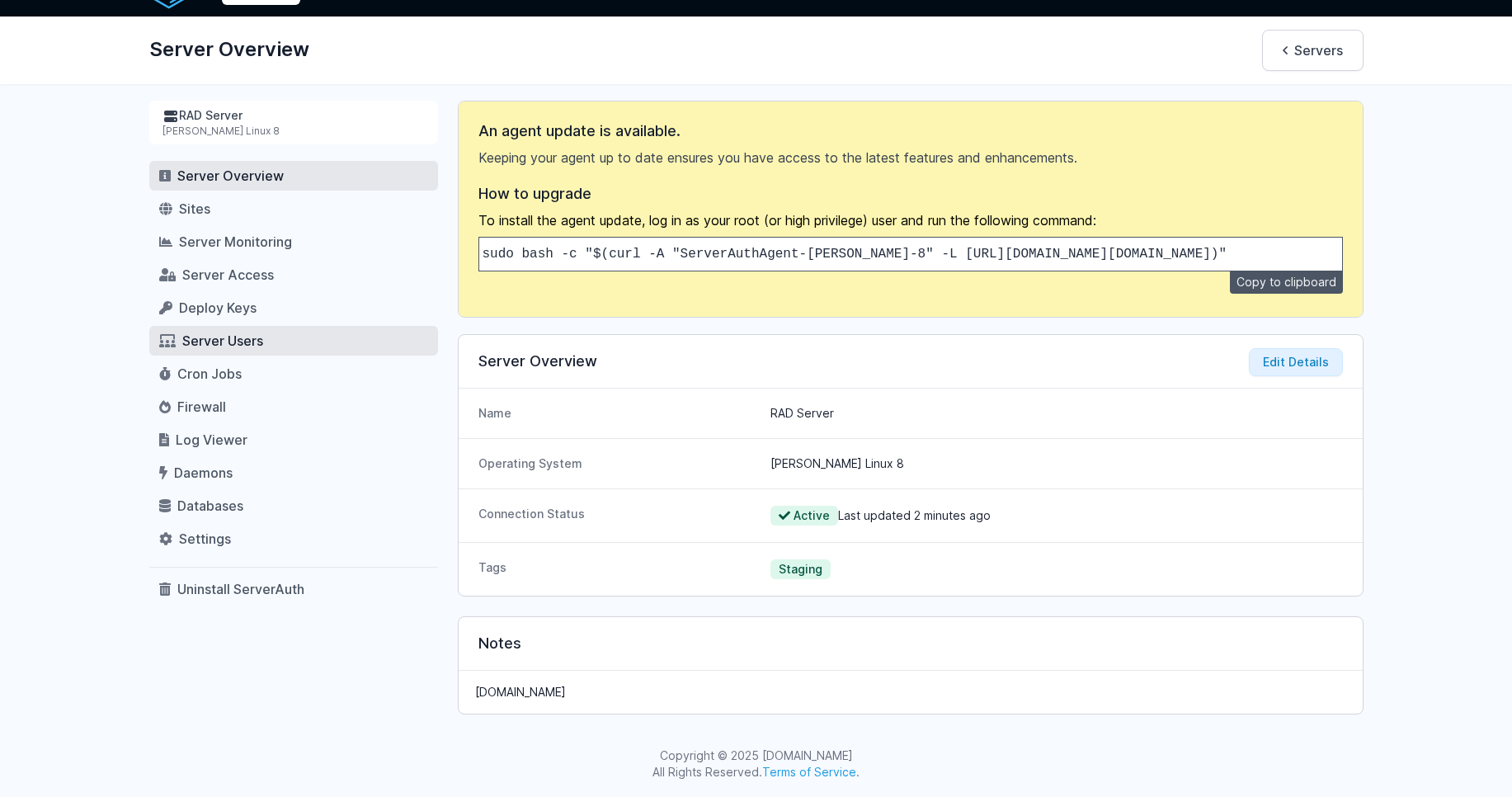
click at [230, 333] on span "Server Users" at bounding box center [222, 341] width 81 height 17
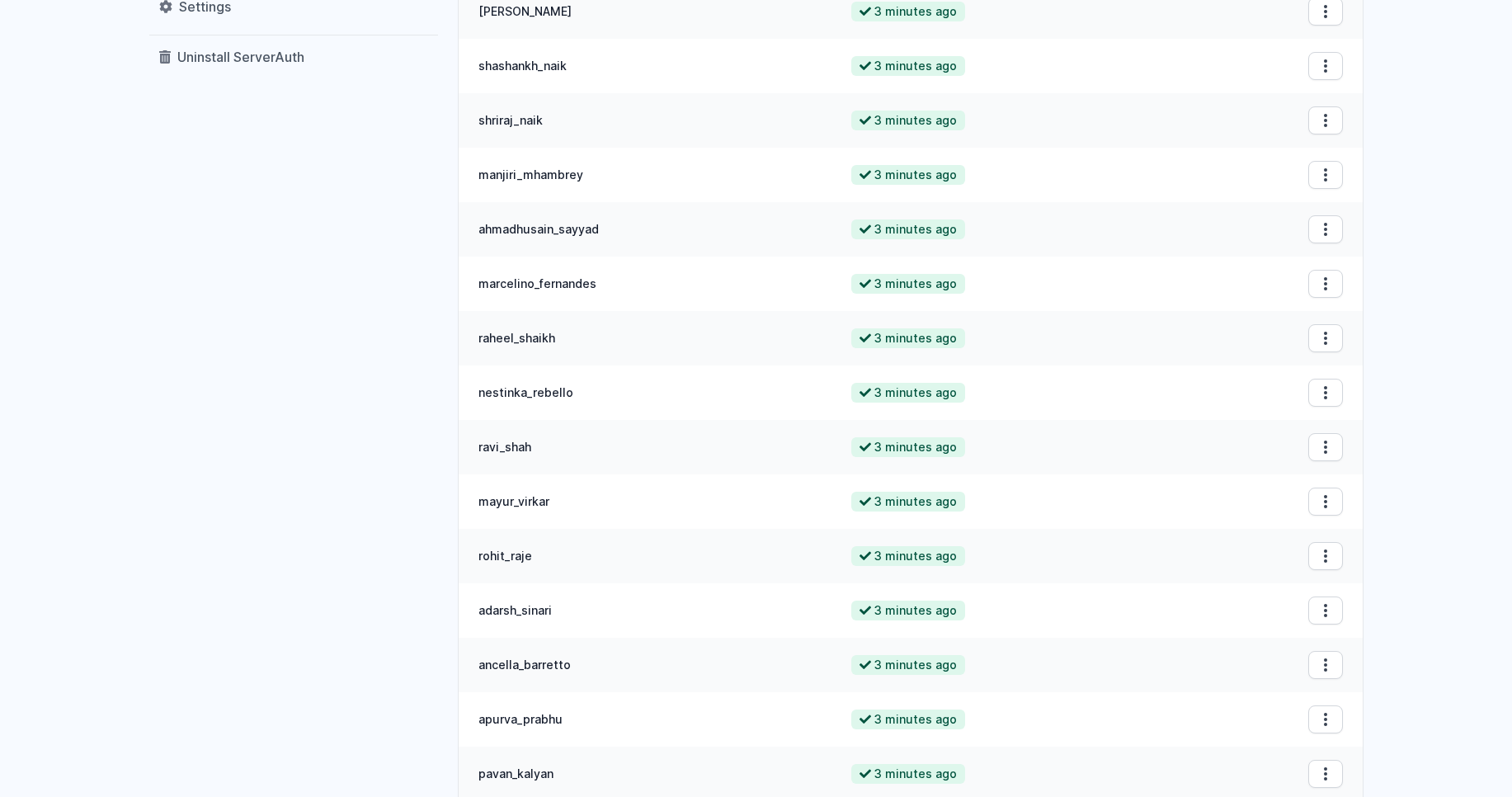
scroll to position [594, 0]
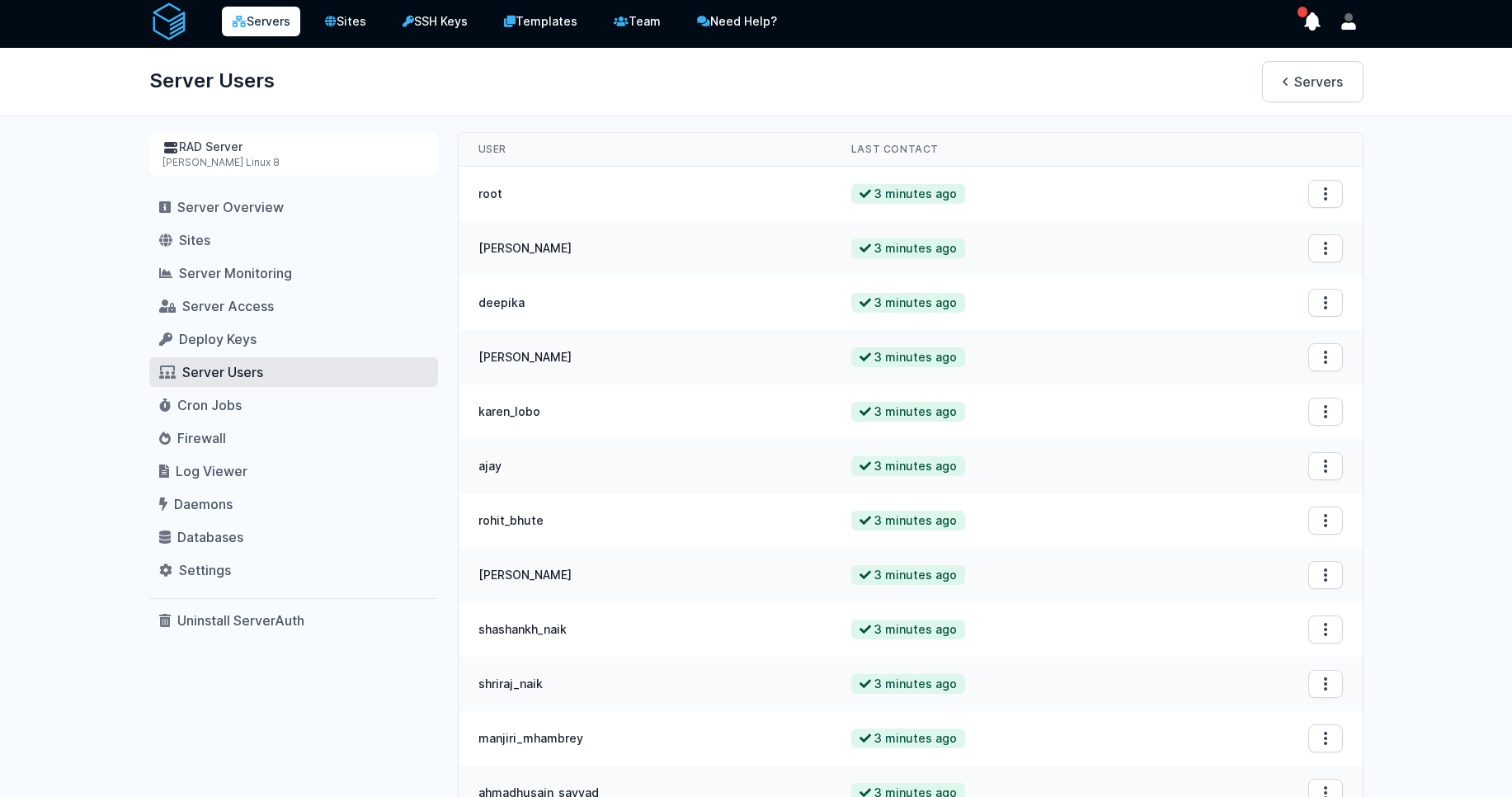
scroll to position [0, 0]
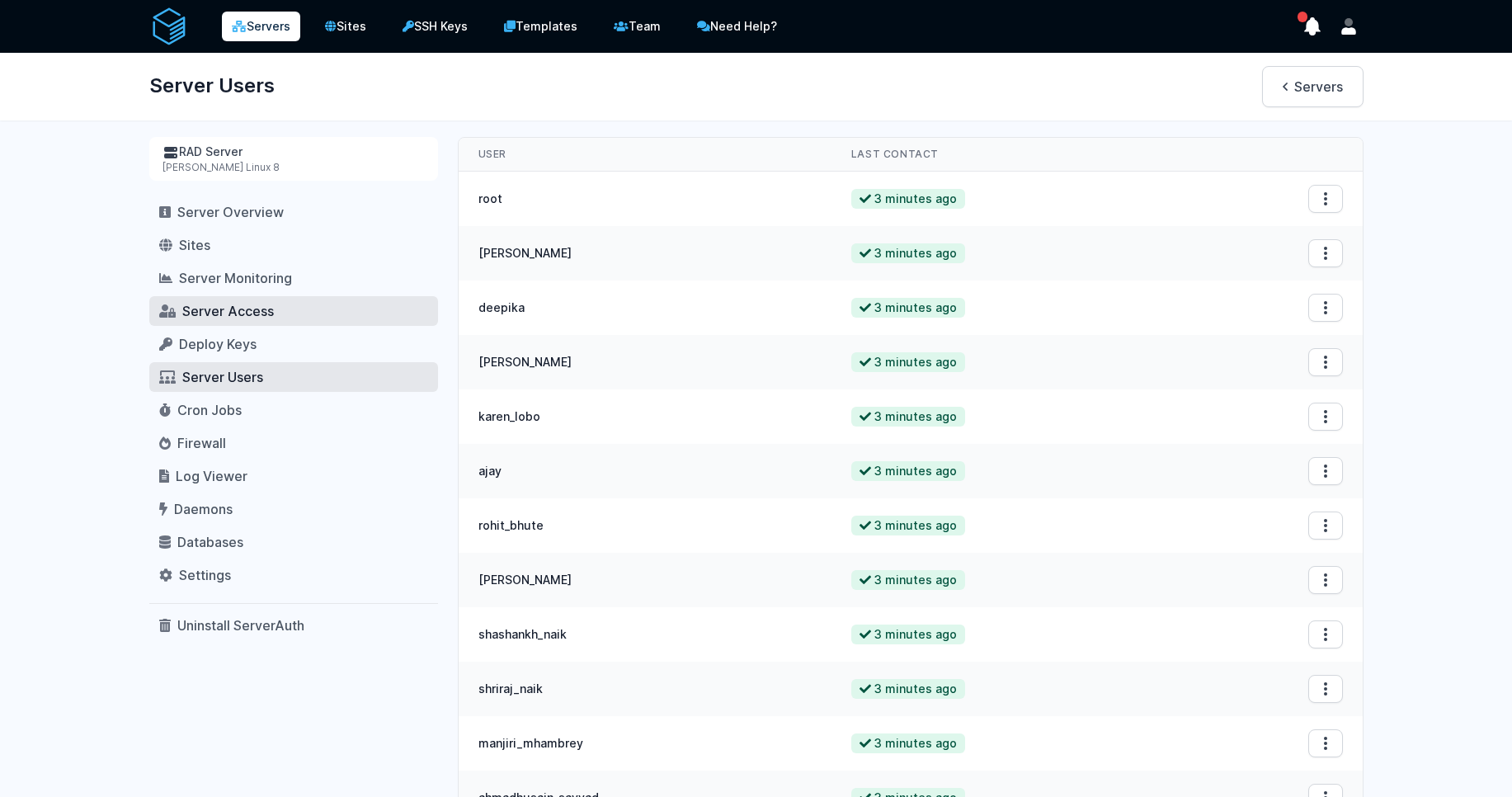
click at [211, 312] on span "Server Access" at bounding box center [228, 311] width 92 height 17
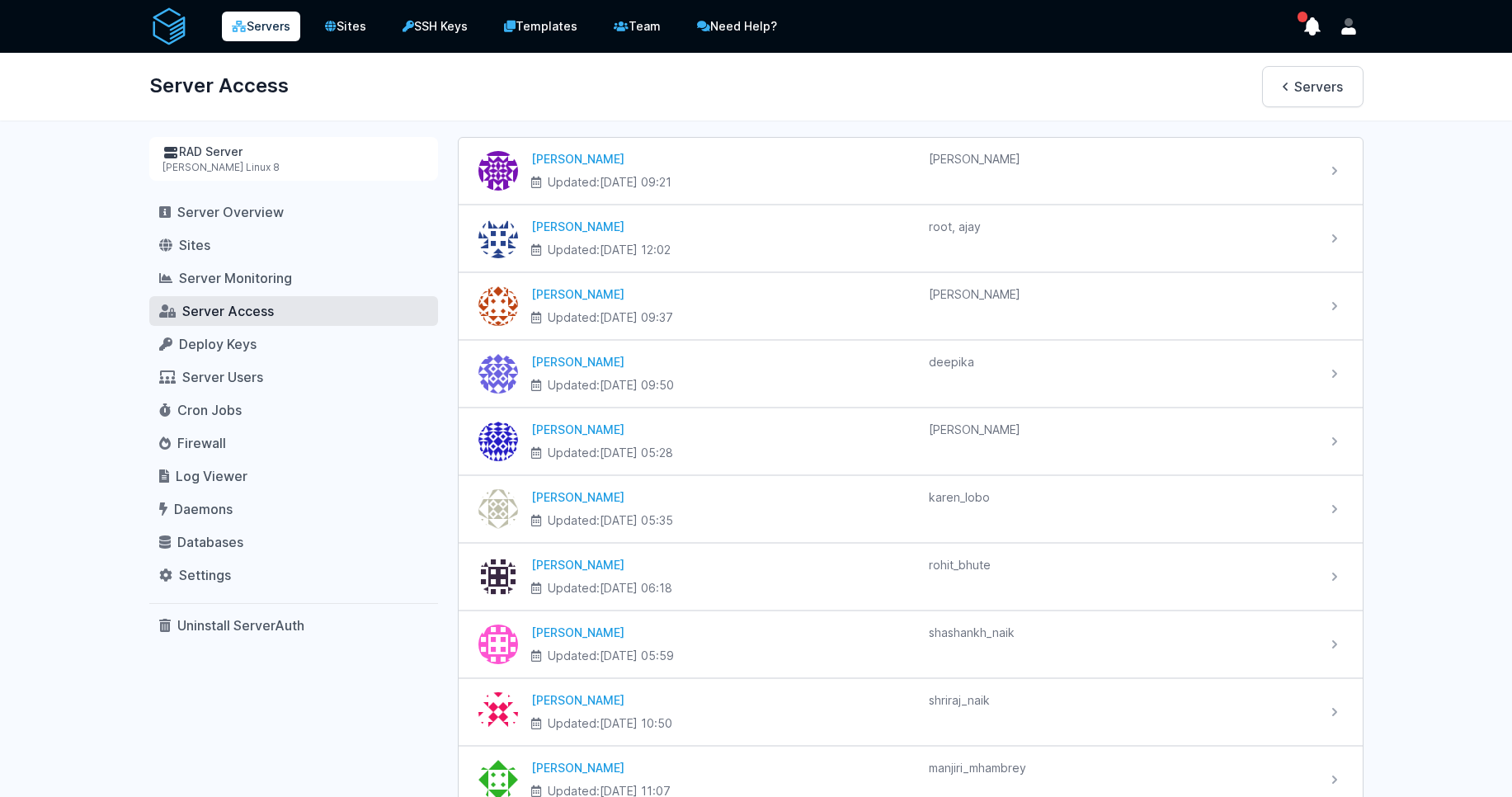
click at [260, 26] on link "Servers" at bounding box center [261, 26] width 79 height 30
